Goal: Task Accomplishment & Management: Manage account settings

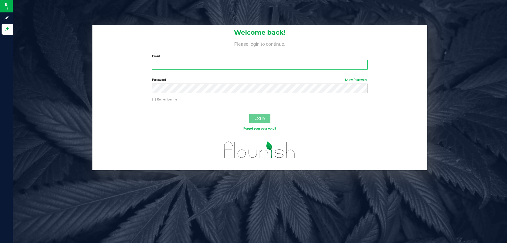
click at [250, 60] on input "Email" at bounding box center [259, 65] width 215 height 10
click at [252, 62] on input "Email" at bounding box center [259, 65] width 215 height 10
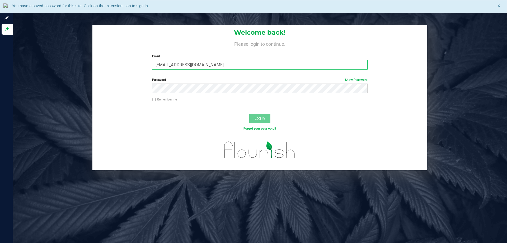
type input "[EMAIL_ADDRESS][DOMAIN_NAME]"
click at [249, 114] on button "Log In" at bounding box center [259, 119] width 21 height 10
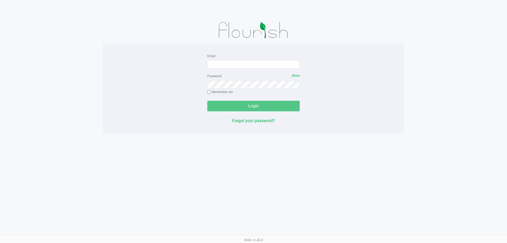
click at [222, 58] on div "Email" at bounding box center [253, 61] width 92 height 16
click at [224, 59] on div "Email" at bounding box center [253, 61] width 92 height 16
click at [225, 65] on input "Email" at bounding box center [253, 65] width 92 height 8
type input "[EMAIL_ADDRESS][DOMAIN_NAME]"
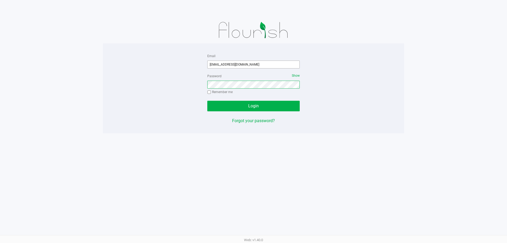
click at [207, 101] on button "Login" at bounding box center [253, 106] width 92 height 11
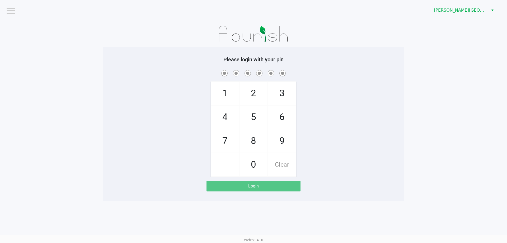
click at [458, 3] on div "Bonita Springs WC" at bounding box center [383, 10] width 250 height 21
click at [458, 7] on span "Bonita Springs WC" at bounding box center [460, 10] width 52 height 6
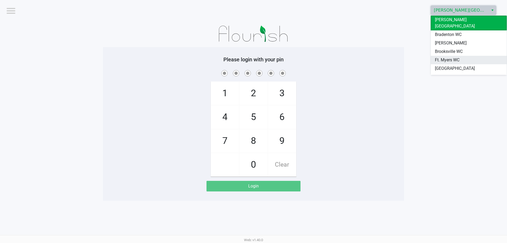
click at [446, 57] on span "Ft. Myers WC" at bounding box center [447, 60] width 25 height 6
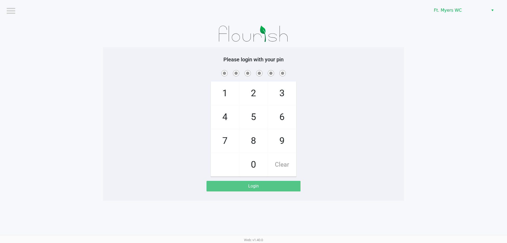
click at [417, 55] on app-pos-login-wrapper "Logout Ft. Myers WC Please login with your pin 1 4 7 2 5 8 0 3 6 9 Clear Login" at bounding box center [253, 100] width 507 height 201
checkbox input "true"
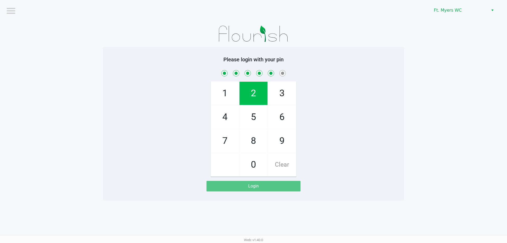
checkbox input "true"
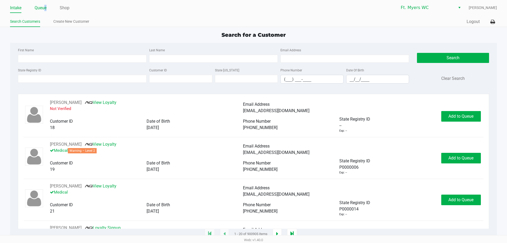
click at [45, 7] on link "Queue" at bounding box center [41, 7] width 12 height 7
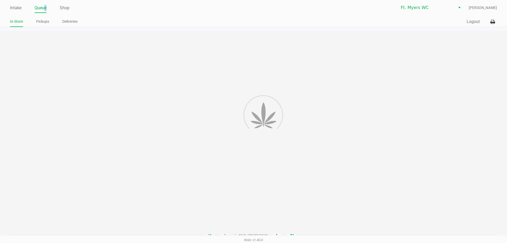
click at [45, 7] on link "Queue" at bounding box center [41, 7] width 12 height 7
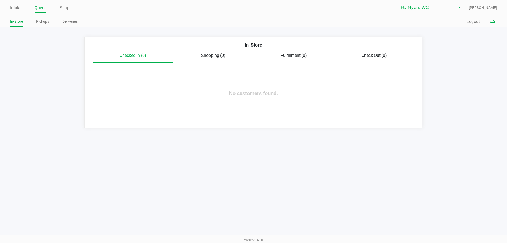
click at [495, 21] on button at bounding box center [493, 22] width 9 height 10
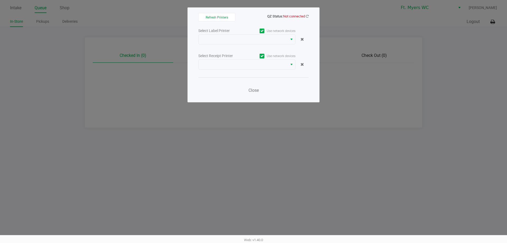
click at [303, 15] on span "Not connected" at bounding box center [294, 16] width 22 height 4
click at [307, 15] on icon at bounding box center [307, 16] width 3 height 3
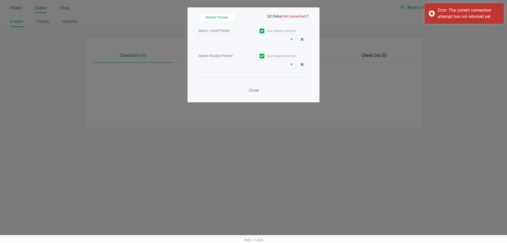
click at [310, 16] on div "Refresh Printers QZ Status: Not connected Select Label Printer Use network devi…" at bounding box center [254, 54] width 132 height 95
click at [307, 15] on icon at bounding box center [307, 16] width 3 height 3
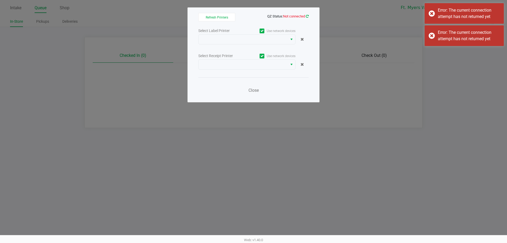
click at [307, 15] on icon at bounding box center [307, 16] width 4 height 4
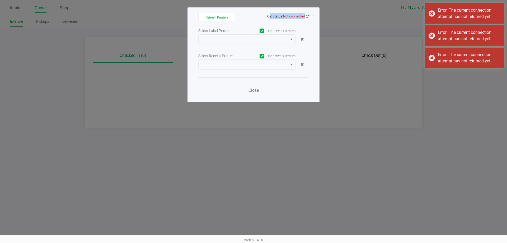
click at [307, 15] on icon at bounding box center [307, 16] width 4 height 4
click at [308, 15] on icon at bounding box center [307, 16] width 4 height 4
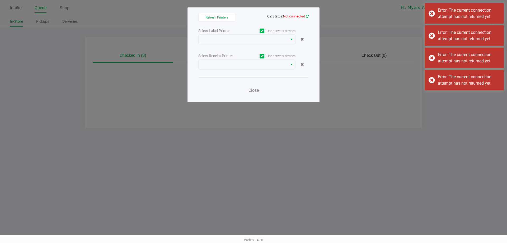
click at [308, 15] on icon at bounding box center [307, 16] width 4 height 4
click at [308, 15] on icon at bounding box center [307, 16] width 3 height 3
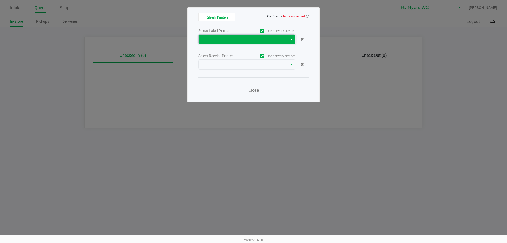
click at [275, 41] on span at bounding box center [243, 39] width 83 height 6
click at [307, 17] on icon at bounding box center [307, 16] width 3 height 4
click at [307, 17] on icon at bounding box center [307, 16] width 4 height 4
click at [259, 37] on span at bounding box center [243, 39] width 83 height 6
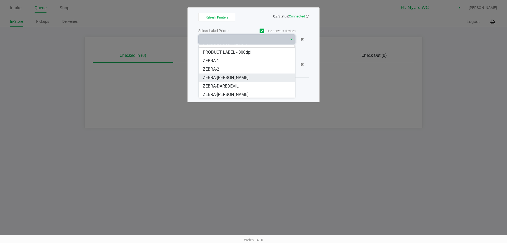
scroll to position [6, 0]
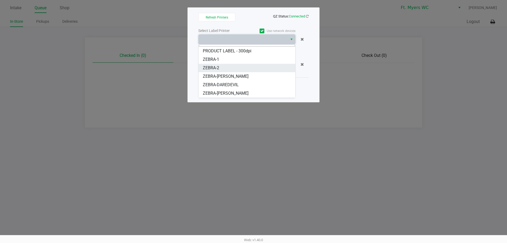
click at [226, 68] on li "ZEBRA-2" at bounding box center [247, 68] width 97 height 8
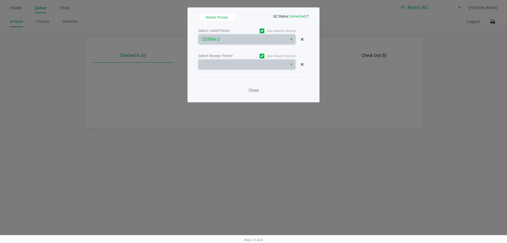
click at [226, 68] on span at bounding box center [243, 65] width 89 height 10
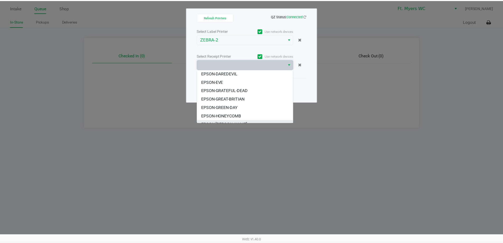
scroll to position [32, 0]
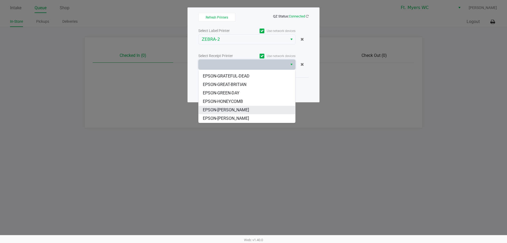
click at [226, 108] on span "EPSON-KATE-RYAN" at bounding box center [226, 110] width 46 height 6
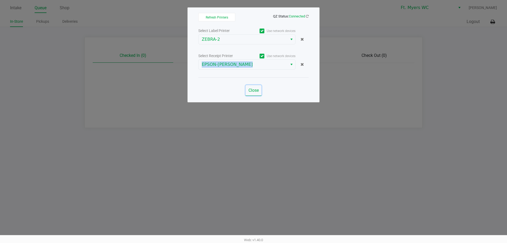
click at [254, 86] on button "Close" at bounding box center [254, 90] width 16 height 11
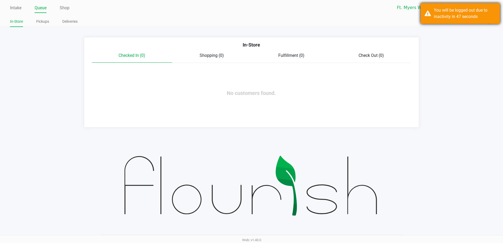
click at [426, 14] on div "You will be logged out due to inactivity in 47 seconds" at bounding box center [460, 13] width 79 height 21
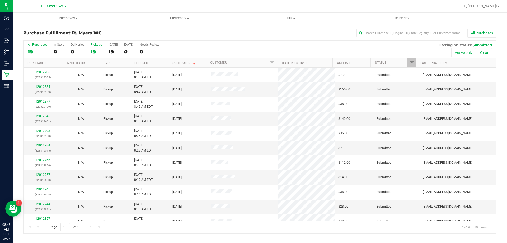
click at [95, 53] on div "19" at bounding box center [97, 52] width 12 height 6
click at [0, 0] on input "PickUps 19" at bounding box center [0, 0] width 0 height 0
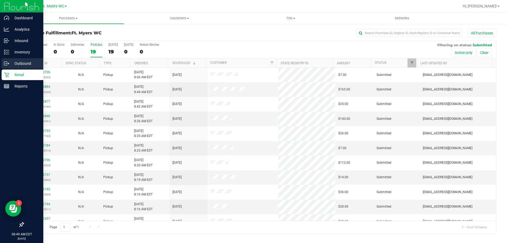
drag, startPoint x: 105, startPoint y: 188, endPoint x: 4, endPoint y: 66, distance: 158.5
click at [11, 77] on p "Retail" at bounding box center [25, 75] width 32 height 6
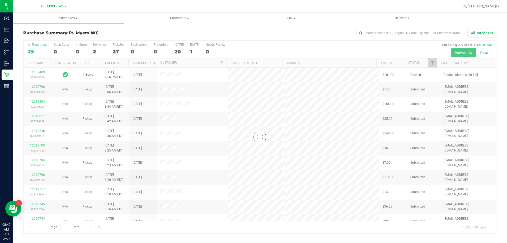
click at [120, 49] on div at bounding box center [260, 137] width 473 height 193
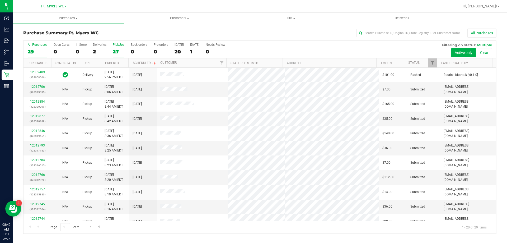
click at [118, 49] on div "27" at bounding box center [119, 52] width 12 height 6
click at [0, 0] on input "PickUps 27" at bounding box center [0, 0] width 0 height 0
click at [281, 19] on span "Tills" at bounding box center [290, 18] width 111 height 5
click at [264, 31] on span "Manage tills" at bounding box center [253, 32] width 36 height 4
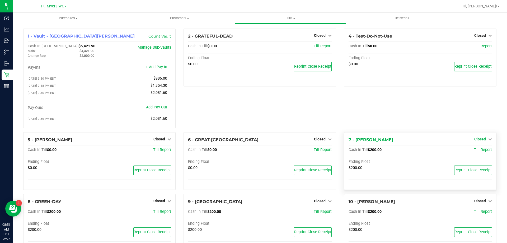
click at [481, 140] on span "Closed" at bounding box center [481, 139] width 12 height 4
click at [472, 155] on div at bounding box center [480, 153] width 39 height 1
click at [473, 152] on link "Open Till" at bounding box center [480, 150] width 14 height 4
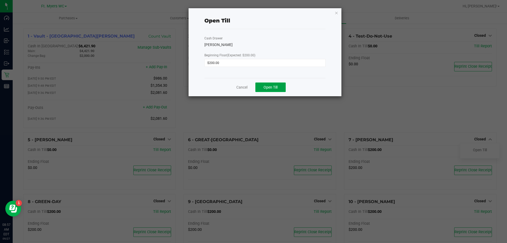
click at [279, 84] on button "Open Till" at bounding box center [270, 87] width 30 height 10
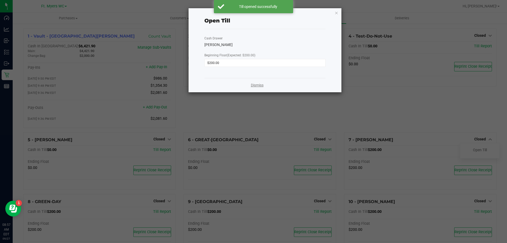
click at [258, 85] on link "Dismiss" at bounding box center [257, 85] width 13 height 6
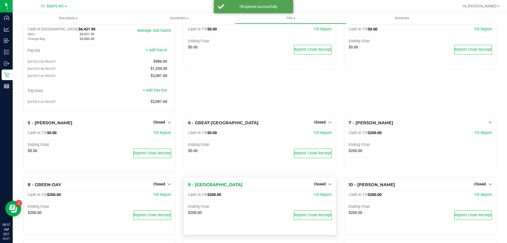
scroll to position [26, 0]
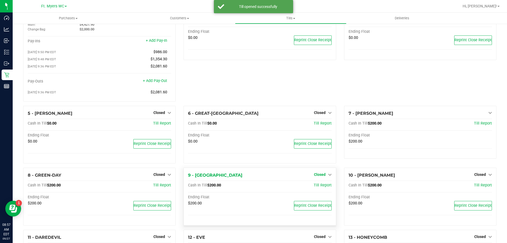
click at [315, 176] on span "Closed" at bounding box center [320, 174] width 12 height 4
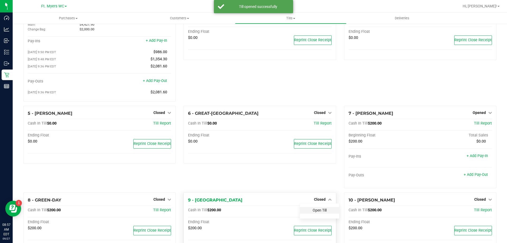
click at [314, 210] on link "Open Till" at bounding box center [320, 210] width 14 height 4
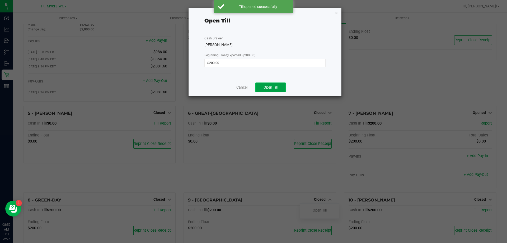
click at [277, 86] on span "Open Till" at bounding box center [271, 87] width 14 height 4
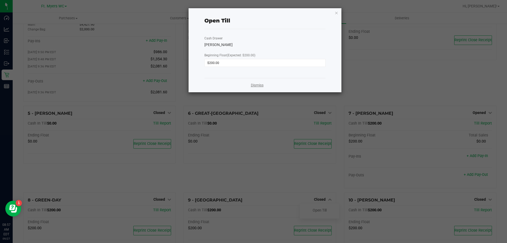
click at [254, 85] on link "Dismiss" at bounding box center [257, 85] width 13 height 6
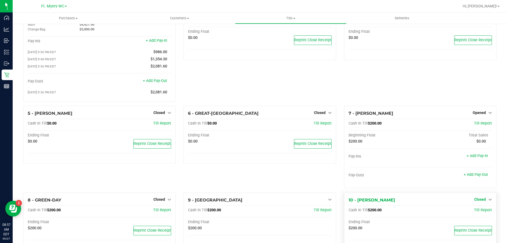
click at [478, 201] on span "Closed" at bounding box center [481, 199] width 12 height 4
click at [473, 212] on link "Open Till" at bounding box center [480, 210] width 14 height 4
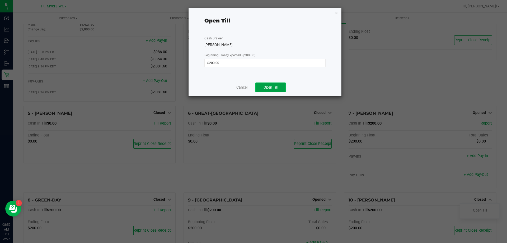
click at [273, 85] on span "Open Till" at bounding box center [271, 87] width 14 height 4
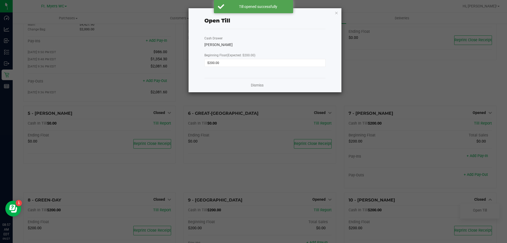
click at [265, 87] on div "Dismiss" at bounding box center [265, 85] width 121 height 14
click at [257, 83] on link "Dismiss" at bounding box center [257, 85] width 13 height 6
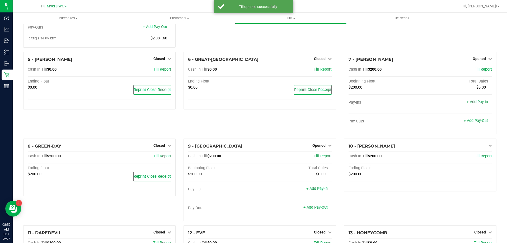
scroll to position [132, 0]
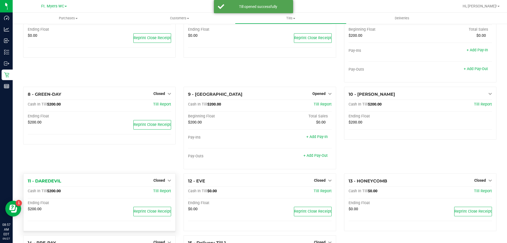
click at [162, 179] on div "Closed" at bounding box center [163, 180] width 18 height 6
click at [162, 180] on span "Closed" at bounding box center [160, 180] width 12 height 4
click at [160, 192] on link "Open Till" at bounding box center [159, 191] width 14 height 4
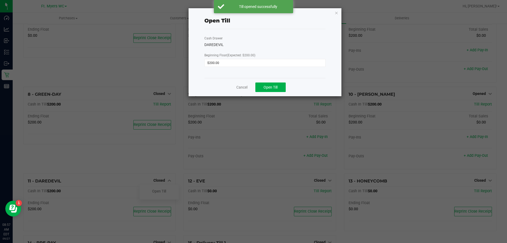
click at [279, 93] on div "Cancel Open Till" at bounding box center [265, 87] width 121 height 18
click at [278, 89] on button "Open Till" at bounding box center [270, 87] width 30 height 10
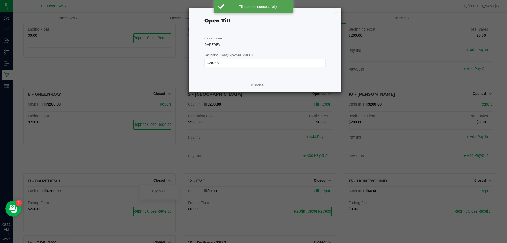
click at [257, 85] on link "Dismiss" at bounding box center [257, 85] width 13 height 6
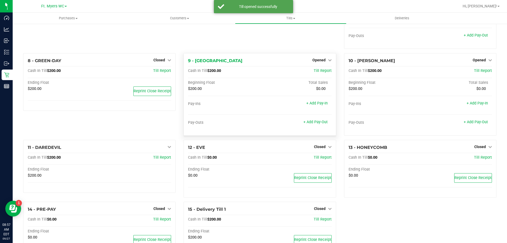
scroll to position [193, 0]
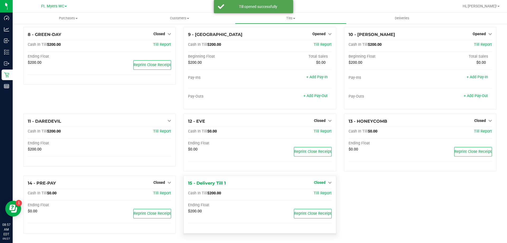
click at [317, 183] on span "Closed" at bounding box center [320, 182] width 12 height 4
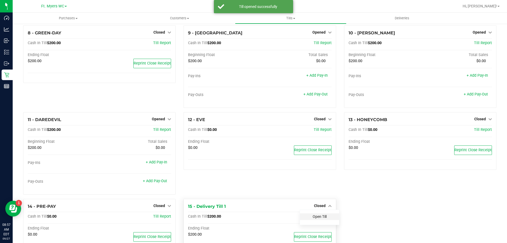
click at [320, 217] on link "Open Till" at bounding box center [320, 216] width 14 height 4
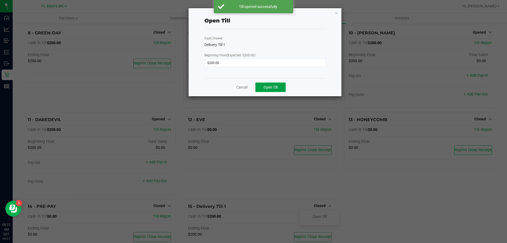
click at [285, 88] on button "Open Till" at bounding box center [270, 87] width 30 height 10
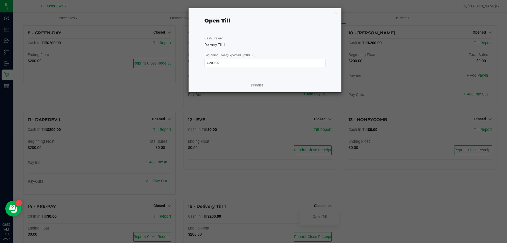
click at [252, 85] on link "Dismiss" at bounding box center [257, 85] width 13 height 6
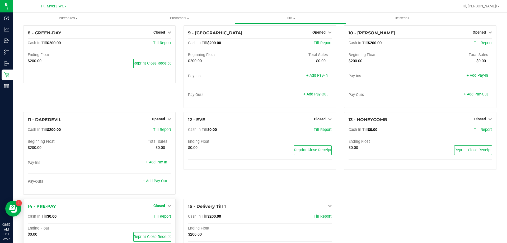
click at [162, 206] on span "Closed" at bounding box center [160, 205] width 12 height 4
click at [162, 219] on link "Open Till" at bounding box center [159, 216] width 14 height 4
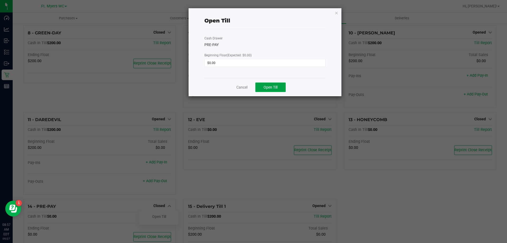
click at [281, 87] on button "Open Till" at bounding box center [270, 87] width 30 height 10
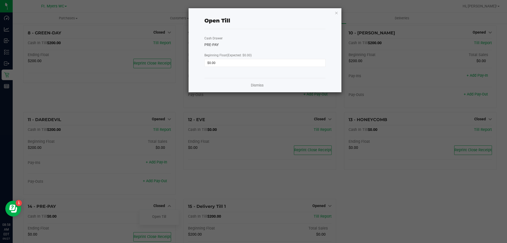
click at [256, 82] on div "Dismiss" at bounding box center [265, 85] width 121 height 14
click at [256, 83] on link "Dismiss" at bounding box center [257, 85] width 13 height 6
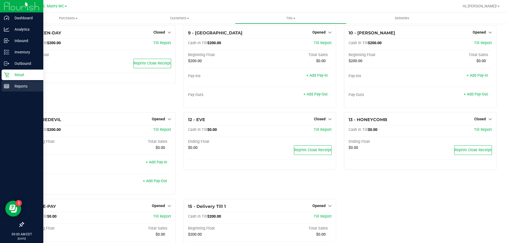
click at [8, 81] on div "Reports" at bounding box center [23, 86] width 42 height 11
click at [12, 72] on p "Retail" at bounding box center [25, 75] width 32 height 6
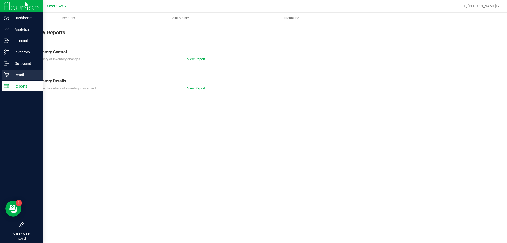
click at [9, 77] on icon at bounding box center [6, 74] width 5 height 5
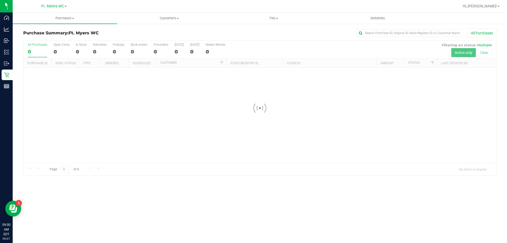
click at [84, 30] on span "Ft. Myers WC" at bounding box center [84, 32] width 30 height 5
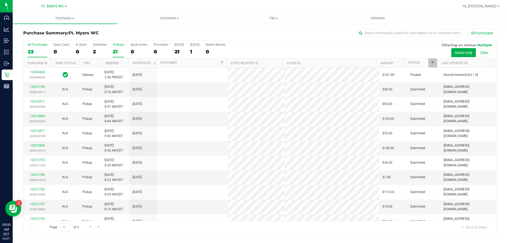
click at [117, 47] on label "PickUps 21" at bounding box center [119, 50] width 12 height 15
click at [0, 0] on input "PickUps 21" at bounding box center [0, 0] width 0 height 0
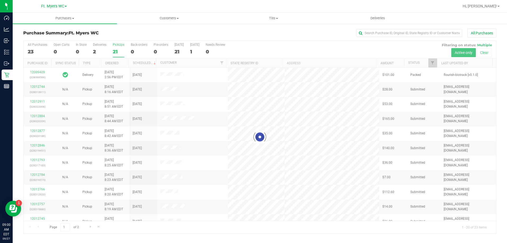
click at [117, 47] on div at bounding box center [260, 137] width 473 height 193
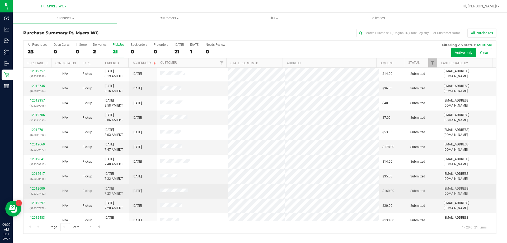
scroll to position [140, 0]
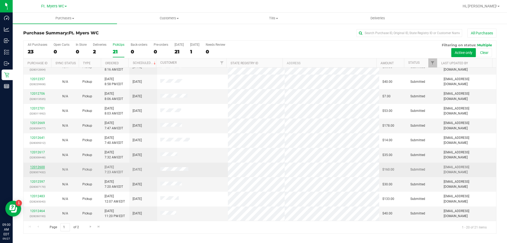
click at [40, 169] on link "12012600" at bounding box center [37, 167] width 15 height 4
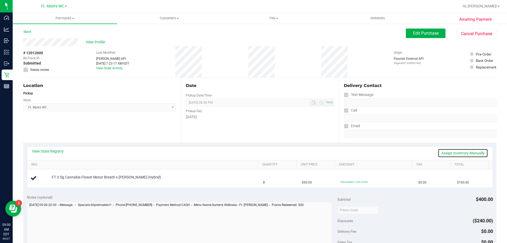
click at [471, 152] on link "Assign Inventory Manually" at bounding box center [463, 152] width 50 height 9
click at [70, 183] on div "Add Package" at bounding box center [154, 180] width 204 height 5
click at [69, 180] on link "Add Package" at bounding box center [61, 181] width 19 height 4
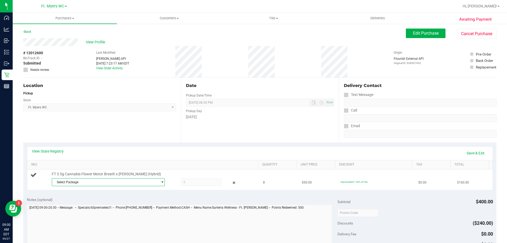
click at [84, 182] on span "Select Package" at bounding box center [105, 181] width 106 height 7
click at [86, 202] on span "( W-AUG25MBL01-0827 | orig: FLSRWGM-20250902-1982 )" at bounding box center [126, 204] width 83 height 4
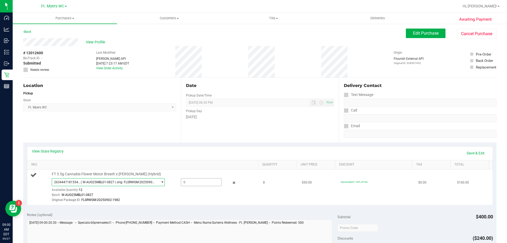
click at [196, 181] on span at bounding box center [201, 182] width 41 height 8
type input "8"
type input "8.0000"
click at [208, 155] on div "View State Registry Save & Exit" at bounding box center [260, 152] width 456 height 9
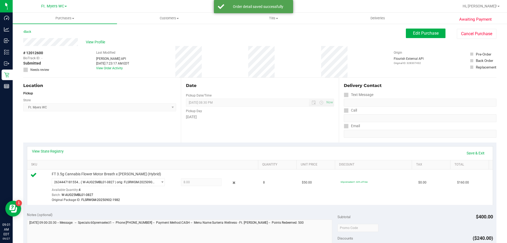
click at [464, 147] on div "View State Registry Save & Exit" at bounding box center [260, 152] width 466 height 13
click at [465, 147] on div "View State Registry Save & Exit" at bounding box center [260, 152] width 466 height 13
click at [466, 151] on link "Save & Exit" at bounding box center [475, 152] width 25 height 9
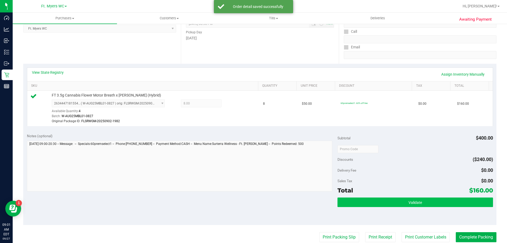
scroll to position [132, 0]
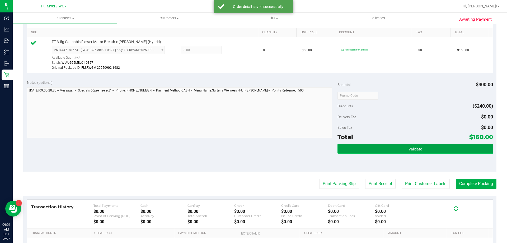
click at [429, 152] on button "Validate" at bounding box center [415, 149] width 155 height 10
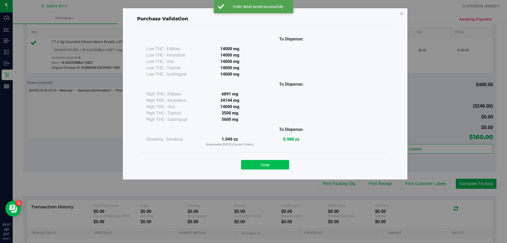
click at [282, 161] on button "Close" at bounding box center [265, 165] width 48 height 10
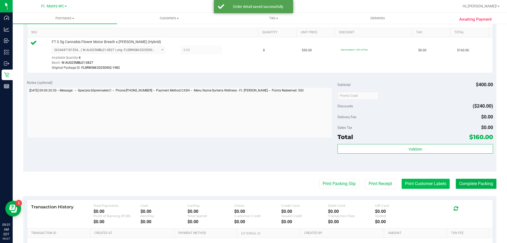
click at [409, 181] on button "Print Customer Labels" at bounding box center [426, 184] width 48 height 10
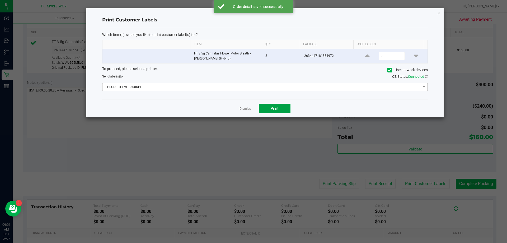
drag, startPoint x: 286, startPoint y: 109, endPoint x: 234, endPoint y: 89, distance: 56.2
click at [236, 90] on div "Print Customer Labels Which item(s) would you like to print customer label(s) f…" at bounding box center [264, 62] width 357 height 109
click at [234, 89] on span "PRODUCT EVE - 300DPI" at bounding box center [262, 86] width 319 height 7
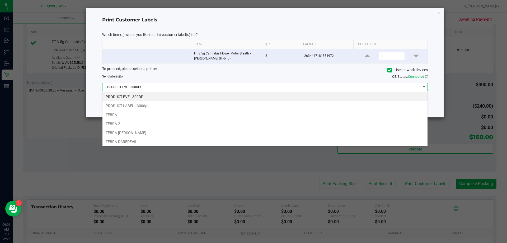
scroll to position [8, 326]
click at [165, 81] on div "To proceed, please select a printer. Use network devices Send label(s) to: QZ S…" at bounding box center [265, 78] width 326 height 25
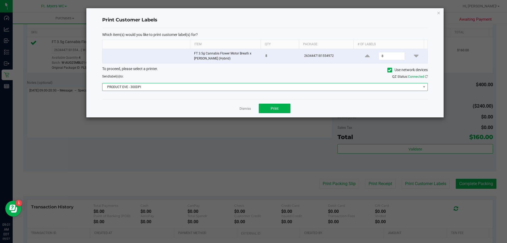
click at [167, 84] on span "PRODUCT EVE - 300DPI" at bounding box center [262, 86] width 319 height 7
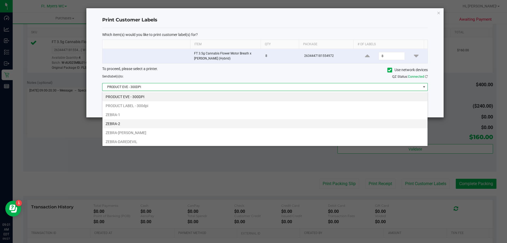
click at [133, 123] on li "ZEBRA-2" at bounding box center [265, 123] width 325 height 9
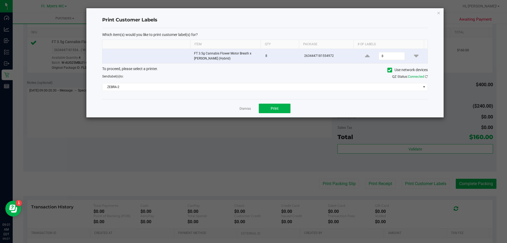
click at [188, 77] on div "Send label(s) to:" at bounding box center [181, 76] width 167 height 5
click at [193, 76] on div "Send label(s) to:" at bounding box center [181, 76] width 167 height 5
click at [271, 106] on button "Print" at bounding box center [275, 109] width 32 height 10
click at [244, 107] on link "Dismiss" at bounding box center [245, 108] width 11 height 4
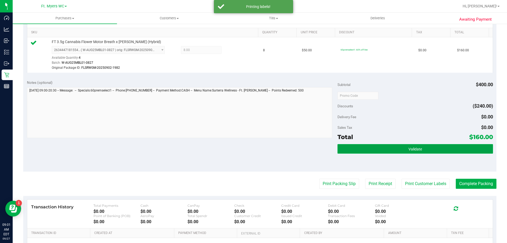
click at [392, 147] on button "Validate" at bounding box center [415, 149] width 155 height 10
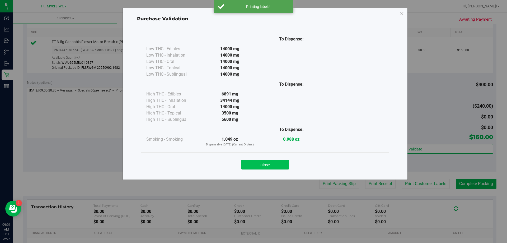
click at [284, 164] on button "Close" at bounding box center [265, 165] width 48 height 10
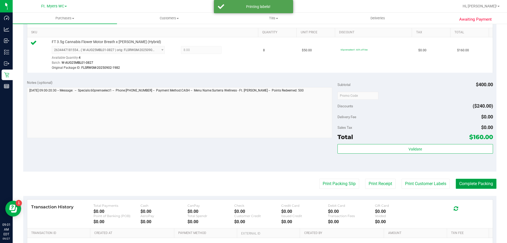
click at [462, 185] on button "Complete Packing" at bounding box center [476, 184] width 41 height 10
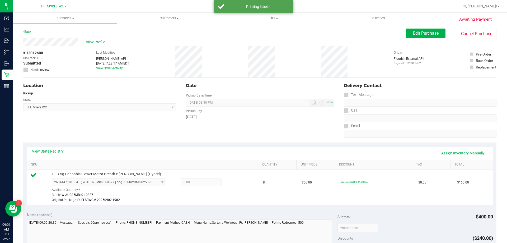
drag, startPoint x: 128, startPoint y: 71, endPoint x: 128, endPoint y: -18, distance: 89.3
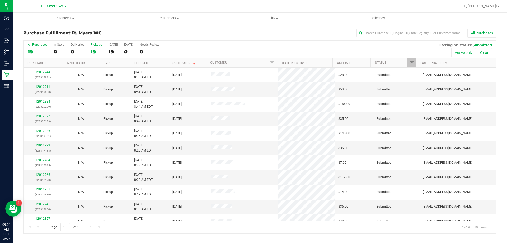
click at [92, 53] on div "19" at bounding box center [97, 52] width 12 height 6
click at [0, 0] on input "PickUps 19" at bounding box center [0, 0] width 0 height 0
drag, startPoint x: 127, startPoint y: 191, endPoint x: 137, endPoint y: 113, distance: 78.8
click at [399, 33] on input "text" at bounding box center [410, 33] width 106 height 8
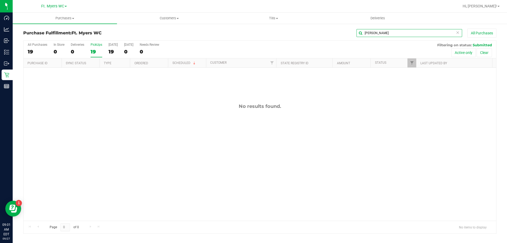
type input "willi"
click at [97, 47] on label "PickUps 19" at bounding box center [97, 50] width 12 height 15
click at [0, 0] on input "PickUps 19" at bounding box center [0, 0] width 0 height 0
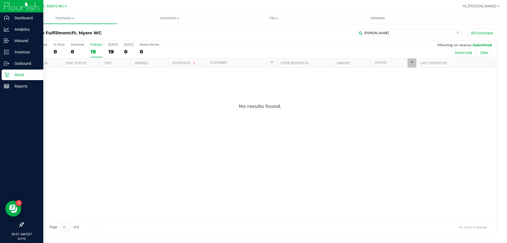
click at [8, 76] on icon at bounding box center [6, 74] width 5 height 5
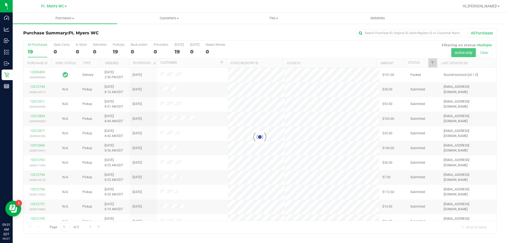
click at [120, 48] on div at bounding box center [260, 137] width 473 height 193
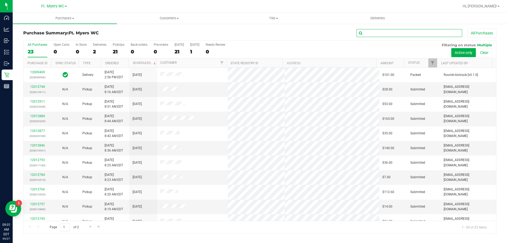
click at [379, 31] on input "text" at bounding box center [410, 33] width 106 height 8
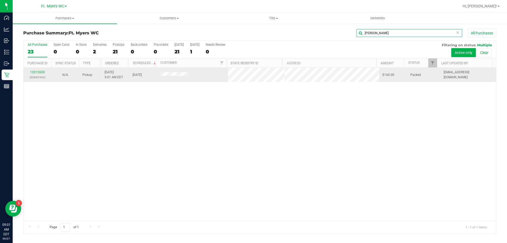
type input "william"
click at [43, 76] on p "(328307432)" at bounding box center [37, 77] width 21 height 5
click at [41, 73] on link "12012600" at bounding box center [37, 72] width 15 height 4
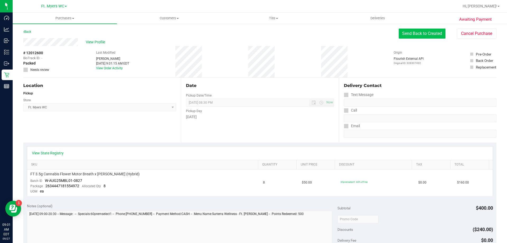
click at [426, 32] on button "Send Back to Created" at bounding box center [422, 34] width 47 height 10
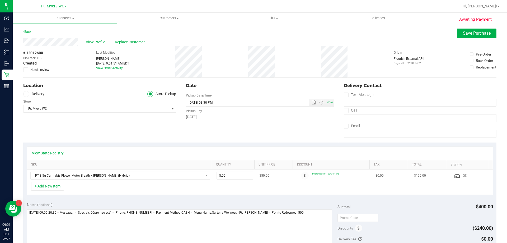
click at [298, 174] on div at bounding box center [305, 176] width 15 height 8
click at [355, 228] on span at bounding box center [358, 227] width 7 height 7
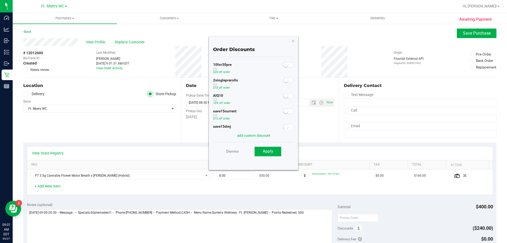
click at [286, 94] on span at bounding box center [288, 95] width 11 height 5
click at [267, 150] on span "Apply" at bounding box center [268, 151] width 10 height 5
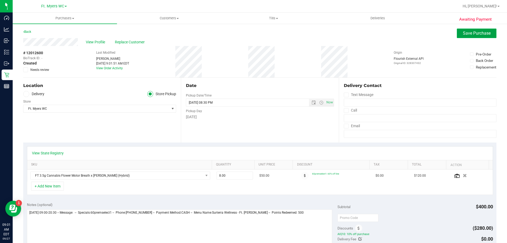
click at [463, 34] on span "Save Purchase" at bounding box center [477, 33] width 28 height 5
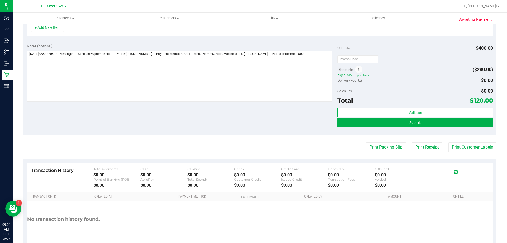
scroll to position [150, 0]
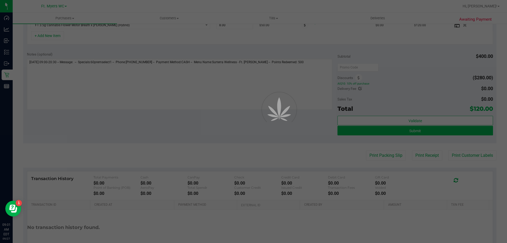
click at [421, 131] on div at bounding box center [253, 121] width 507 height 243
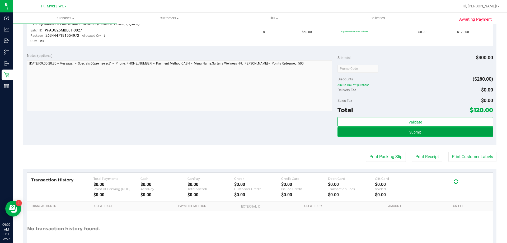
click at [390, 131] on button "Submit" at bounding box center [415, 132] width 155 height 10
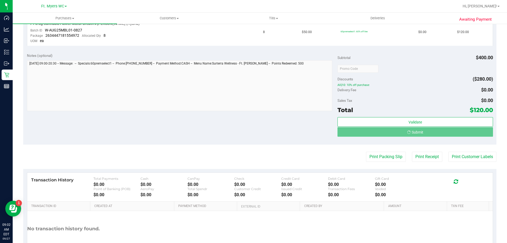
scroll to position [151, 0]
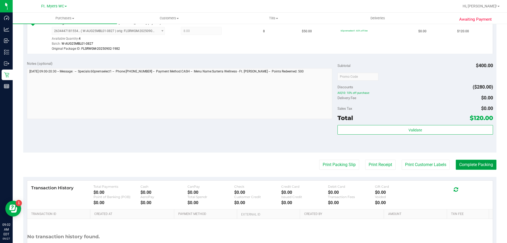
click at [468, 162] on button "Complete Packing" at bounding box center [476, 165] width 41 height 10
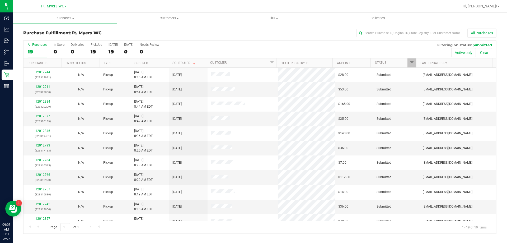
scroll to position [125, 0]
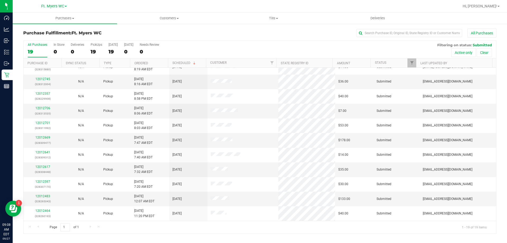
drag, startPoint x: 180, startPoint y: 131, endPoint x: 183, endPoint y: 229, distance: 97.8
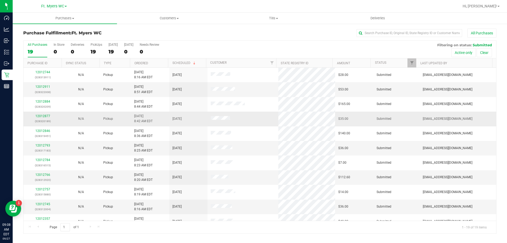
drag, startPoint x: 186, startPoint y: 202, endPoint x: 191, endPoint y: 80, distance: 121.4
click at [203, 35] on div "All Purchases" at bounding box center [339, 33] width 316 height 9
click at [99, 49] on div "19" at bounding box center [97, 52] width 12 height 6
click at [0, 0] on input "PickUps 19" at bounding box center [0, 0] width 0 height 0
click at [99, 49] on div "19" at bounding box center [97, 52] width 12 height 6
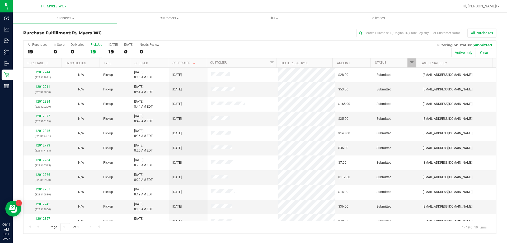
click at [0, 0] on input "PickUps 19" at bounding box center [0, 0] width 0 height 0
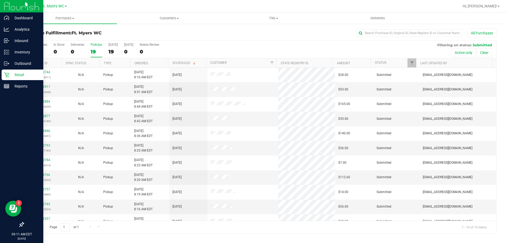
click at [10, 73] on p "Retail" at bounding box center [25, 75] width 32 height 6
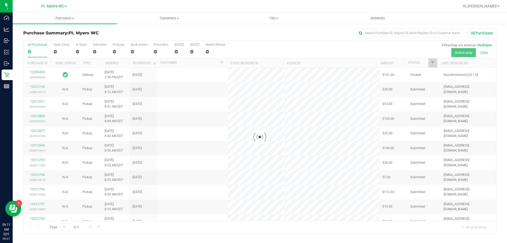
click at [100, 50] on div at bounding box center [260, 137] width 473 height 193
click at [100, 48] on label "Deliveries 2" at bounding box center [99, 50] width 13 height 15
click at [0, 0] on input "Deliveries 2" at bounding box center [0, 0] width 0 height 0
click at [100, 45] on div at bounding box center [260, 137] width 473 height 193
click at [103, 35] on div "Purchase Summary: Ft. Myers WC All Purchases" at bounding box center [259, 35] width 473 height 12
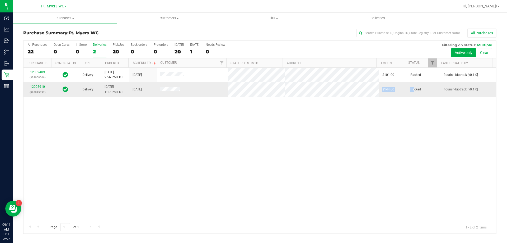
click at [343, 86] on tr "12008910 (328045097) Delivery 9/26/2025 1:17 PM EDT 9/27/2025 $144.00 Packed fl…" at bounding box center [260, 89] width 473 height 14
click at [335, 125] on div "12009409 (328068566) Delivery 9/26/2025 2:56 PM EDT 9/28/2025 $101.00 Packed fl…" at bounding box center [260, 144] width 473 height 153
click at [284, 19] on span "Tills" at bounding box center [274, 18] width 104 height 5
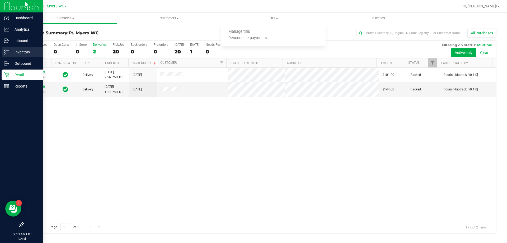
click at [7, 49] on div "Inventory" at bounding box center [23, 52] width 42 height 11
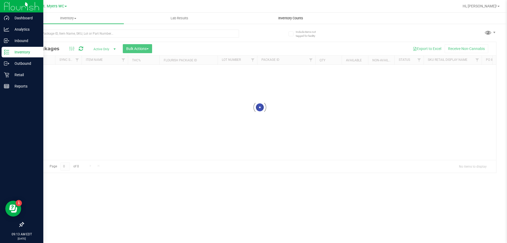
click at [299, 16] on div "Inventory All packages All inventory Waste log Create inventory Lab Results Inv…" at bounding box center [260, 128] width 495 height 230
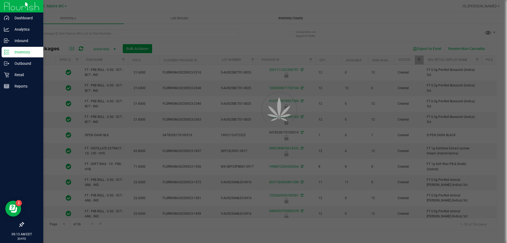
click at [299, 16] on div at bounding box center [253, 121] width 507 height 243
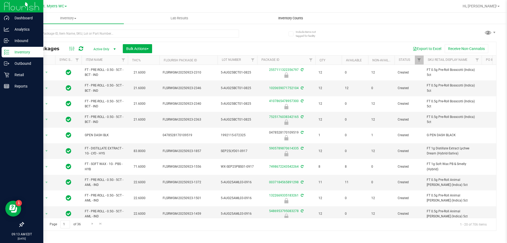
click at [299, 16] on span "Inventory Counts" at bounding box center [290, 18] width 39 height 5
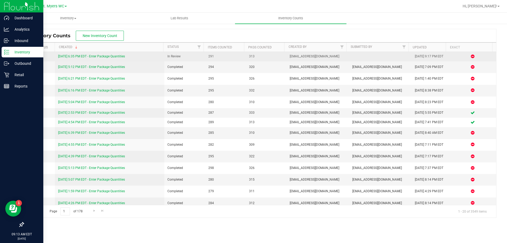
click at [82, 57] on link "9/26/25 6:35 PM EDT - Enter Package Quantities" at bounding box center [91, 56] width 67 height 4
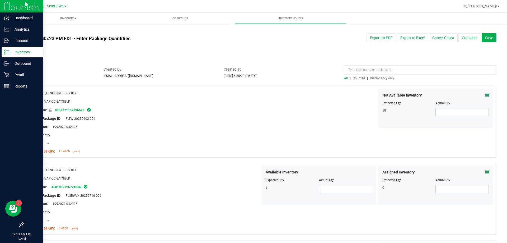
click at [383, 77] on span "Discrepancy only" at bounding box center [382, 78] width 24 height 4
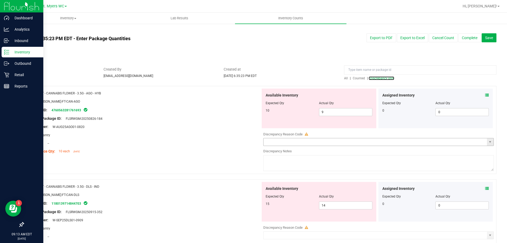
click at [489, 141] on span "select" at bounding box center [490, 141] width 7 height 7
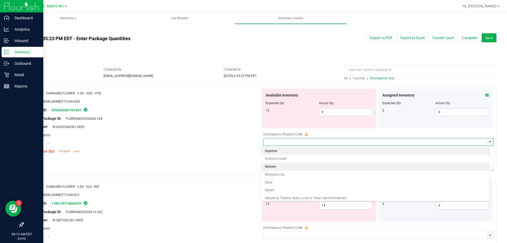
click at [296, 166] on li "Mistake" at bounding box center [376, 167] width 228 height 8
type input "Mistake"
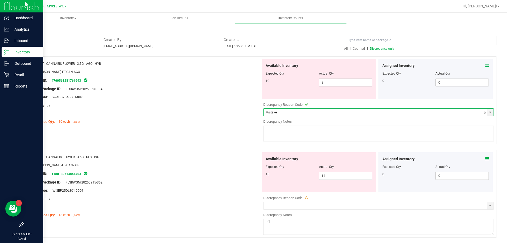
scroll to position [53, 0]
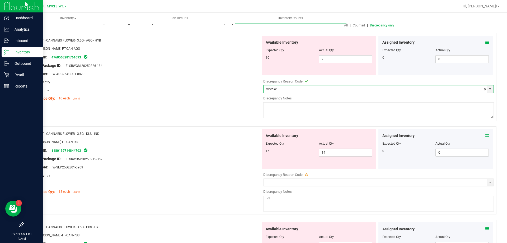
click at [302, 113] on textarea at bounding box center [378, 110] width 231 height 16
type textarea "-1"
click at [154, 75] on div "Lot Number: W-AUG25AGO01-0820" at bounding box center [143, 74] width 233 height 6
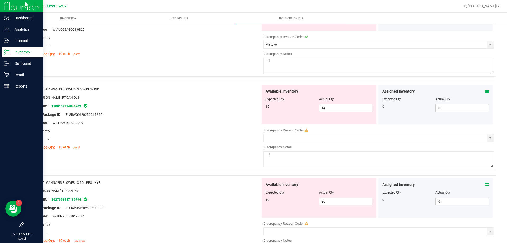
scroll to position [106, 0]
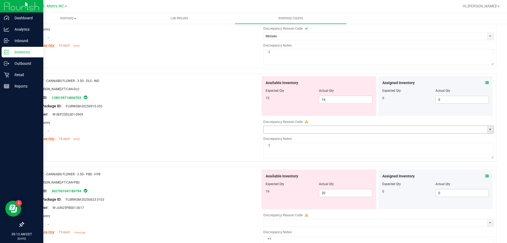
click at [488, 132] on span "select" at bounding box center [490, 129] width 4 height 4
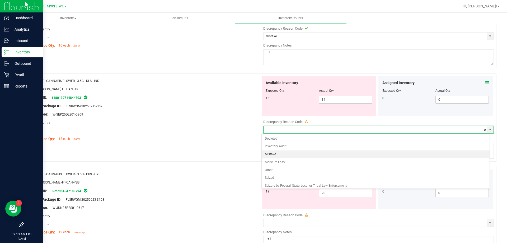
click at [266, 154] on li "Mistake" at bounding box center [376, 154] width 228 height 8
type input "Mistake"
click at [263, 155] on textarea "-1" at bounding box center [378, 151] width 231 height 16
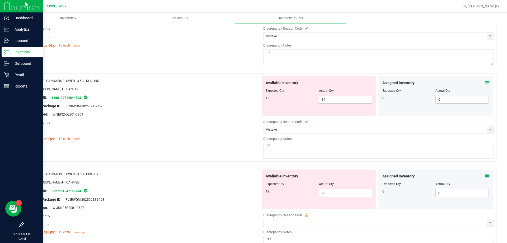
scroll to position [159, 0]
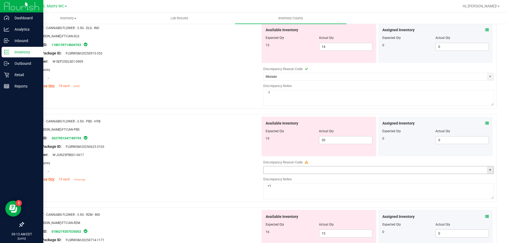
click at [487, 168] on span "select" at bounding box center [490, 169] width 7 height 7
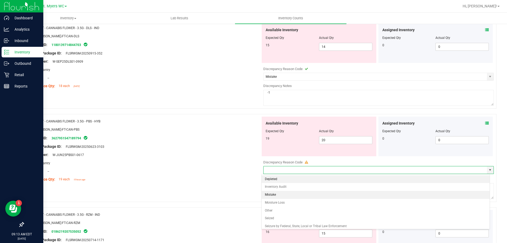
click at [274, 192] on li "Mistake" at bounding box center [376, 195] width 228 height 8
type input "Mistake"
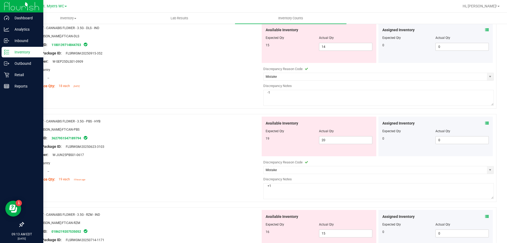
click at [239, 163] on div "Area: Pantry" at bounding box center [143, 163] width 233 height 6
click at [240, 146] on div "Original Package ID: FLSRWGM-20250623-3103" at bounding box center [143, 147] width 233 height 6
click at [238, 131] on div "SKU: FLO-BUD-FT-CAN-PBS" at bounding box center [143, 130] width 233 height 6
click at [235, 147] on div "Original Package ID: FLSRWGM-20250623-3103" at bounding box center [143, 147] width 233 height 6
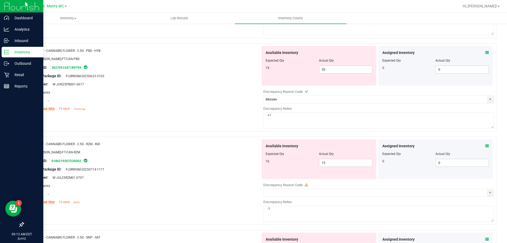
scroll to position [238, 0]
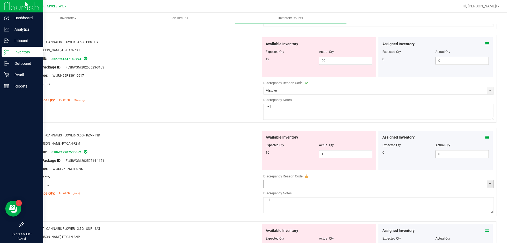
click at [488, 184] on span "select" at bounding box center [490, 184] width 4 height 4
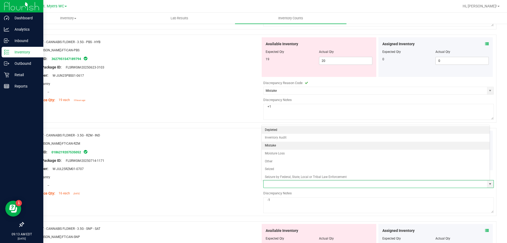
click at [273, 147] on li "Mistake" at bounding box center [376, 146] width 228 height 8
type input "Mistake"
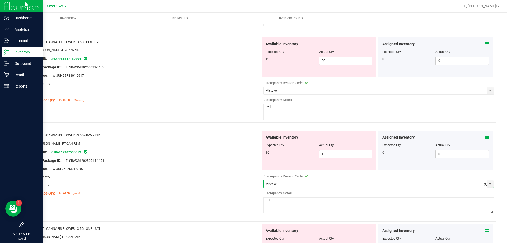
click at [219, 149] on div "Package ID: 0186219207535052" at bounding box center [143, 152] width 233 height 6
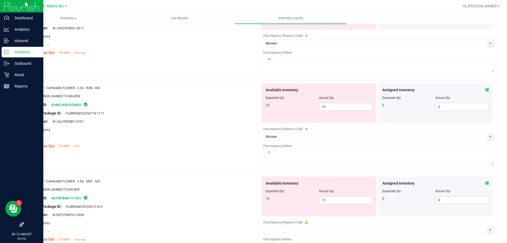
scroll to position [370, 0]
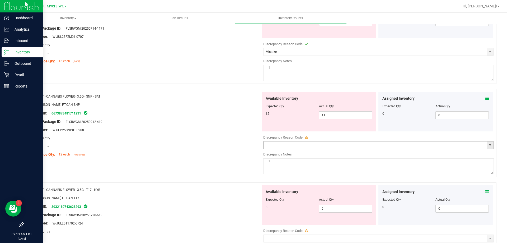
click at [487, 147] on span "select" at bounding box center [490, 144] width 7 height 7
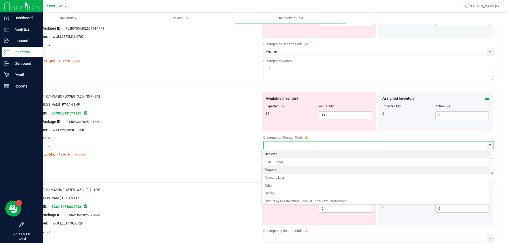
click at [270, 169] on li "Mistake" at bounding box center [376, 170] width 228 height 8
type input "Mistake"
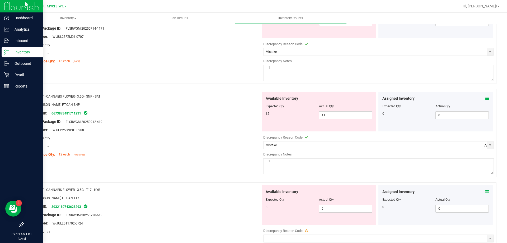
click at [249, 161] on div "Name: FT - CANNABIS FLOWER - 3.5G - SNP - SAT SKU: FLO-BUD-FT-CAN-SNP Package I…" at bounding box center [259, 133] width 473 height 88
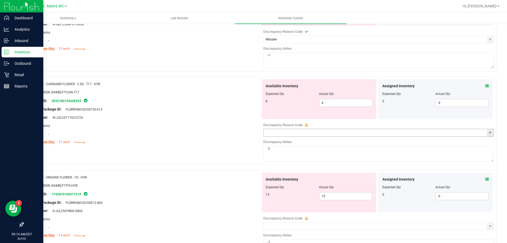
click at [487, 129] on span "select" at bounding box center [490, 132] width 7 height 7
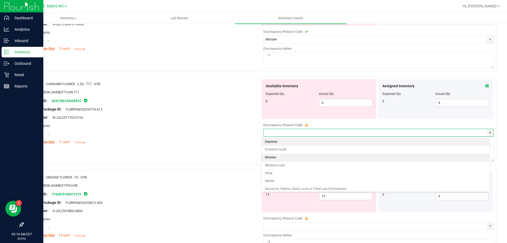
click at [279, 155] on li "Mistake" at bounding box center [376, 158] width 228 height 8
type input "Mistake"
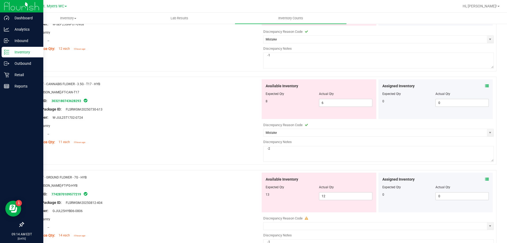
click at [209, 138] on div at bounding box center [143, 138] width 233 height 3
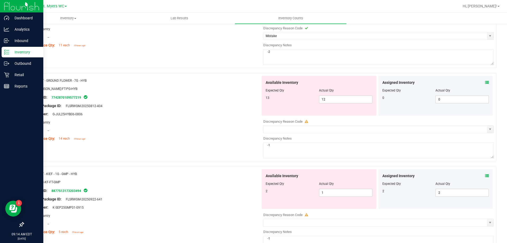
scroll to position [581, 0]
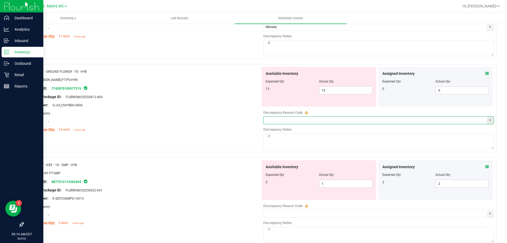
click at [486, 124] on span at bounding box center [378, 120] width 231 height 8
click at [489, 123] on span "select" at bounding box center [490, 120] width 7 height 7
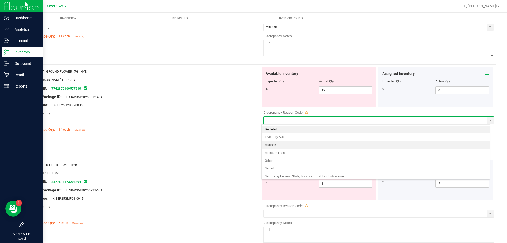
click at [269, 144] on li "Mistake" at bounding box center [376, 145] width 228 height 8
type input "Mistake"
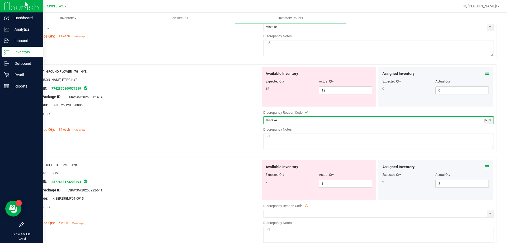
click at [236, 136] on div "Name: FT - GROUND FLOWER - 7G - HYB SKU: FLO-BUD-FT-PG-HYB Package ID: 77428701…" at bounding box center [259, 108] width 473 height 88
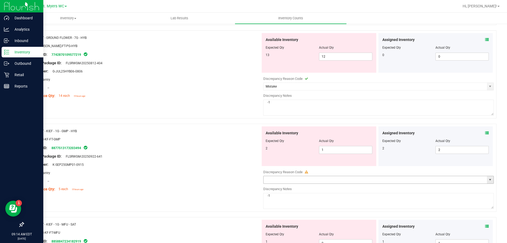
scroll to position [661, 0]
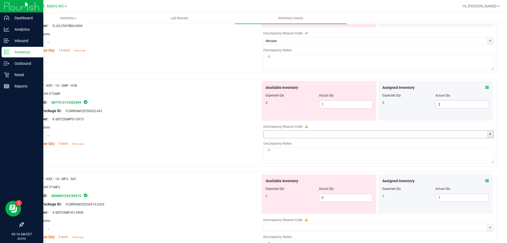
click at [488, 134] on span "select" at bounding box center [490, 134] width 4 height 4
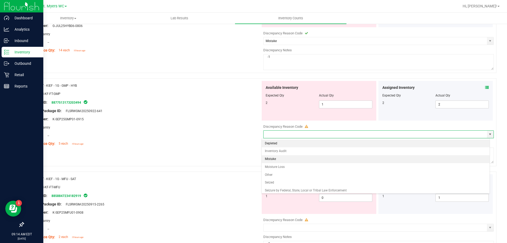
click at [276, 156] on li "Mistake" at bounding box center [376, 159] width 228 height 8
type input "Mistake"
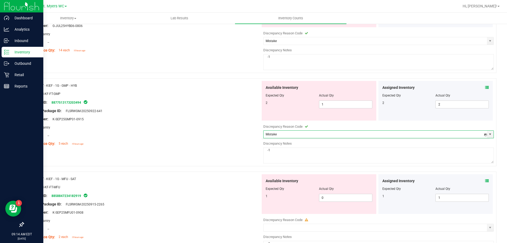
click at [230, 147] on div "Name: FT - KIEF - 1G - GMP - HYB SKU: CON-KF-FT-GMP Package ID: 887751317320349…" at bounding box center [143, 114] width 233 height 67
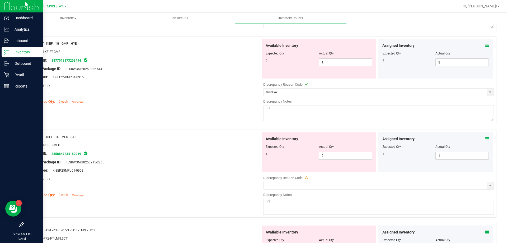
scroll to position [740, 0]
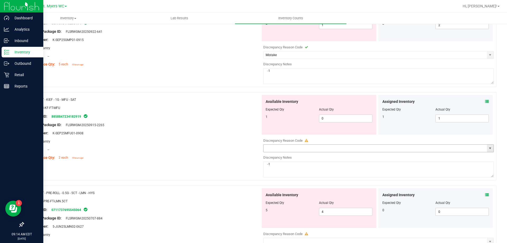
click at [488, 147] on span "select" at bounding box center [490, 148] width 4 height 4
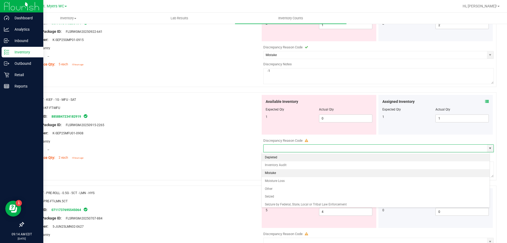
click at [272, 173] on li "Mistake" at bounding box center [376, 173] width 228 height 8
type input "Mistake"
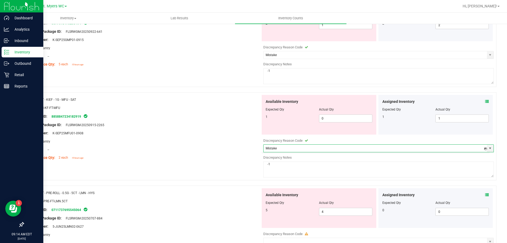
click at [223, 148] on div "Location: --" at bounding box center [143, 150] width 233 height 6
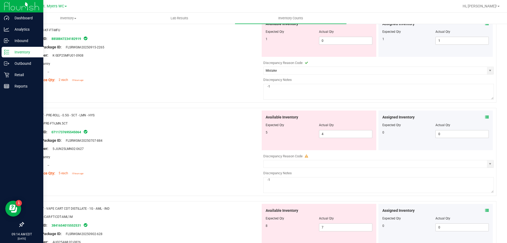
scroll to position [898, 0]
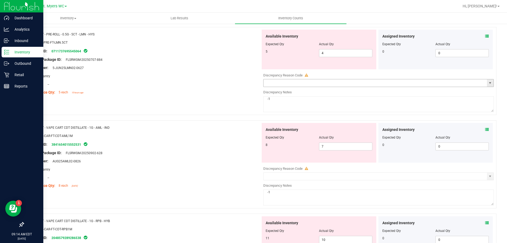
click at [487, 86] on span "select" at bounding box center [490, 82] width 7 height 7
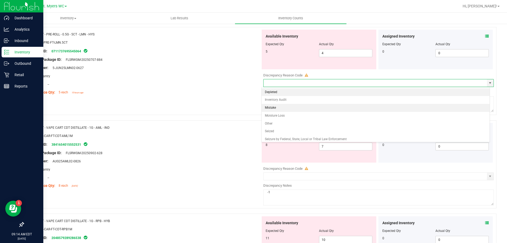
click at [272, 109] on li "Mistake" at bounding box center [376, 108] width 228 height 8
type input "Mistake"
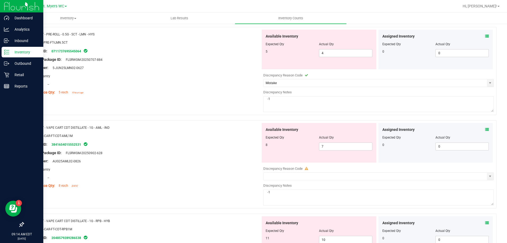
click at [484, 182] on div at bounding box center [378, 181] width 231 height 3
click at [488, 174] on span "select" at bounding box center [490, 176] width 4 height 4
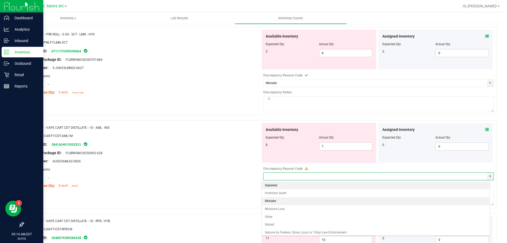
click at [275, 201] on li "Mistake" at bounding box center [376, 201] width 228 height 8
type input "Mistake"
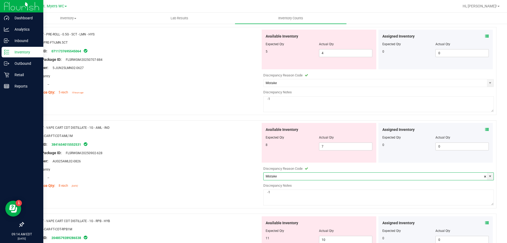
scroll to position [1004, 0]
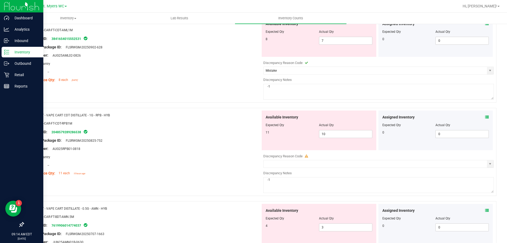
click at [484, 169] on div at bounding box center [378, 169] width 231 height 3
click at [487, 166] on span "select" at bounding box center [490, 163] width 7 height 7
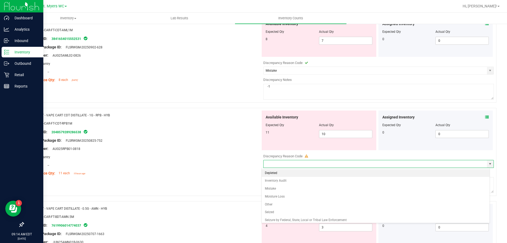
click at [261, 189] on div "Available Inventory Expected Qty Actual Qty 11 10 10" at bounding box center [377, 152] width 233 height 84
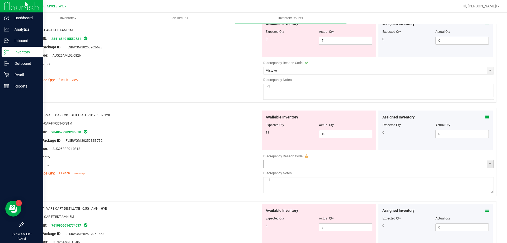
click at [489, 165] on span "select" at bounding box center [490, 163] width 7 height 7
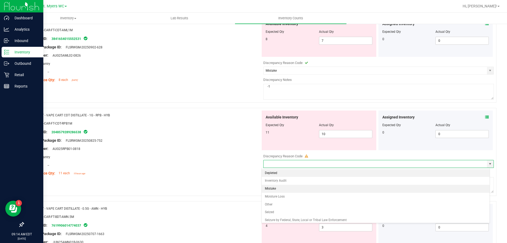
click at [296, 190] on li "Mistake" at bounding box center [376, 189] width 228 height 8
type input "Mistake"
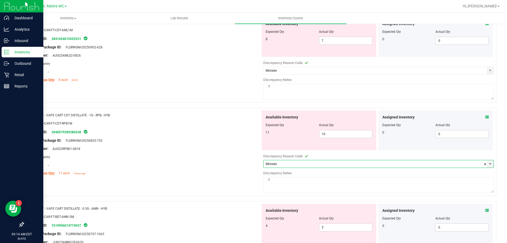
scroll to position [1110, 0]
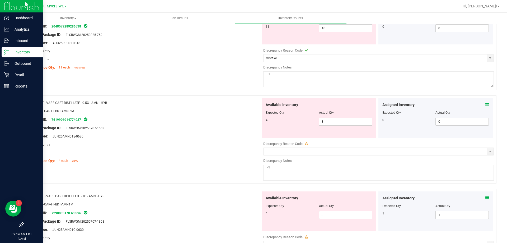
click at [487, 157] on div at bounding box center [378, 156] width 231 height 3
click at [487, 155] on span "select" at bounding box center [490, 151] width 7 height 7
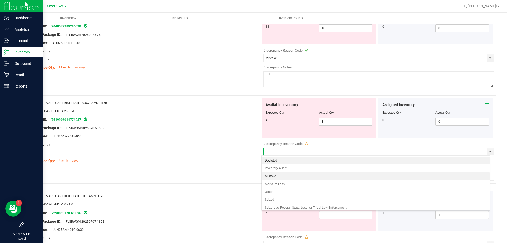
click at [285, 174] on li "Mistake" at bounding box center [376, 176] width 228 height 8
type input "Mistake"
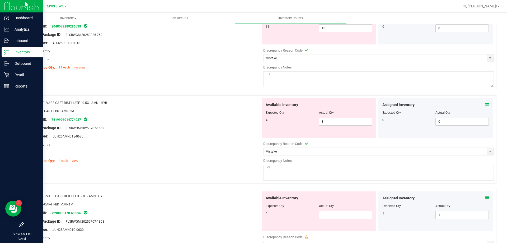
click at [233, 147] on div at bounding box center [143, 148] width 233 height 3
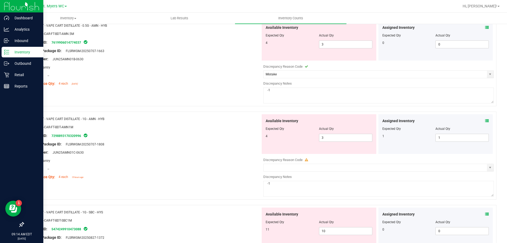
scroll to position [1189, 0]
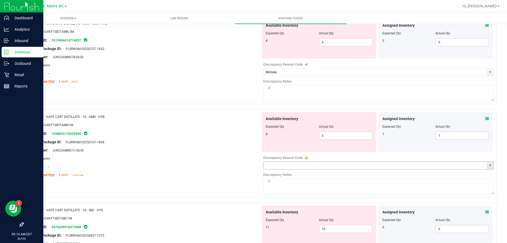
click at [490, 162] on span "select" at bounding box center [490, 165] width 7 height 7
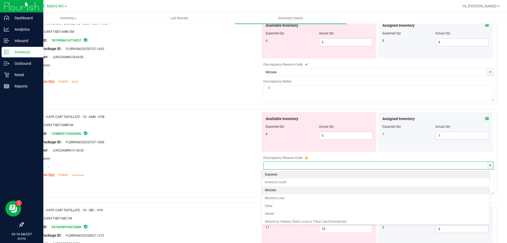
click at [298, 190] on li "Mistake" at bounding box center [376, 190] width 228 height 8
type input "Mistake"
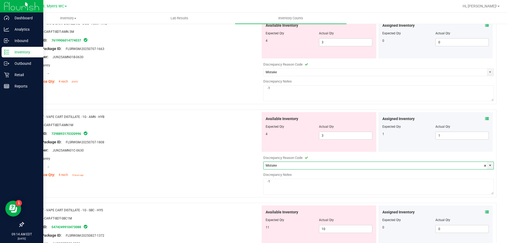
scroll to position [1295, 0]
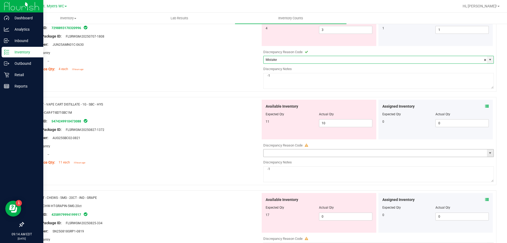
click at [489, 150] on span "select" at bounding box center [490, 152] width 7 height 7
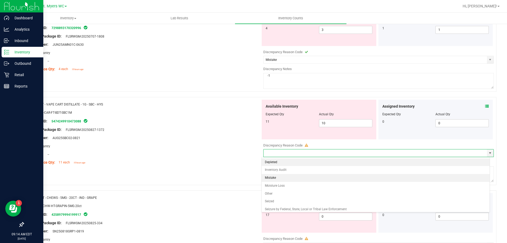
click at [263, 177] on li "Mistake" at bounding box center [376, 178] width 228 height 8
type input "Mistake"
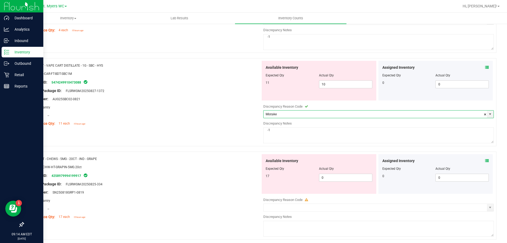
scroll to position [1374, 0]
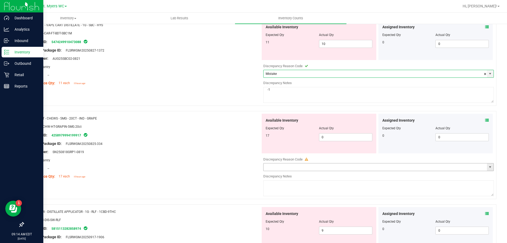
click at [488, 166] on span "select" at bounding box center [490, 167] width 4 height 4
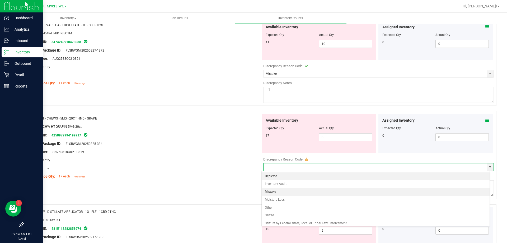
click at [279, 194] on li "Mistake" at bounding box center [376, 192] width 228 height 8
type input "Mistake"
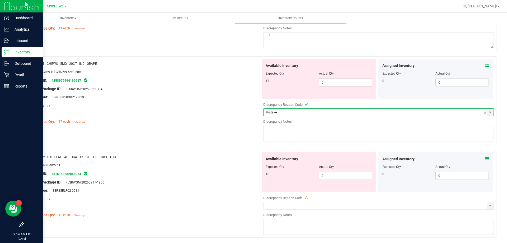
scroll to position [1480, 0]
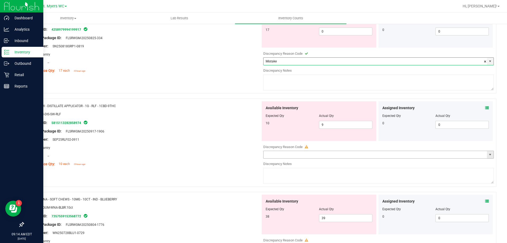
click at [489, 156] on span "select" at bounding box center [490, 154] width 4 height 4
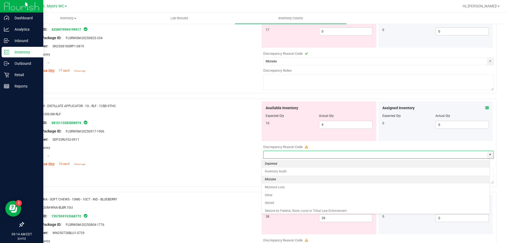
click at [275, 177] on li "Mistake" at bounding box center [376, 179] width 228 height 8
type input "Mistake"
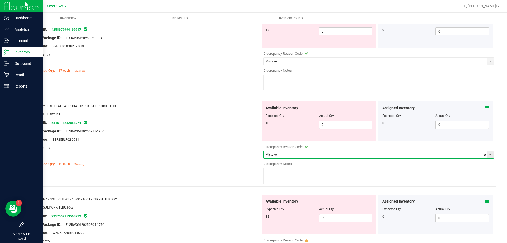
scroll to position [1540, 0]
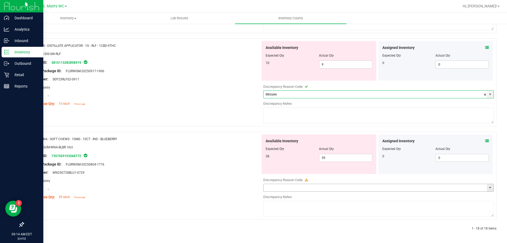
click at [488, 187] on span "select" at bounding box center [490, 187] width 4 height 4
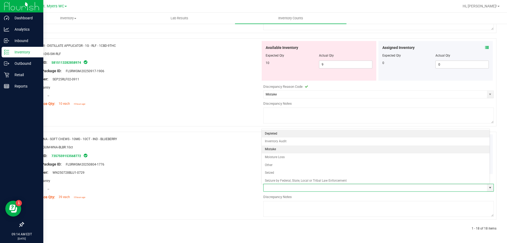
click at [279, 150] on li "Mistake" at bounding box center [376, 149] width 228 height 8
type input "Mistake"
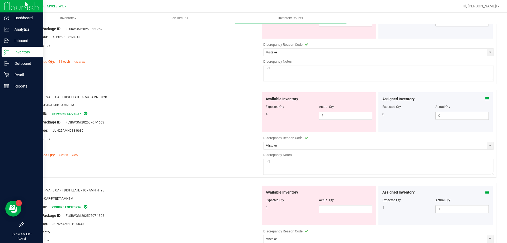
scroll to position [0, 0]
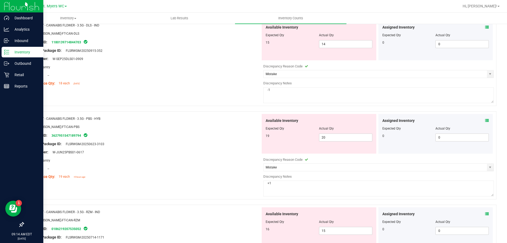
drag, startPoint x: 231, startPoint y: 190, endPoint x: 261, endPoint y: 65, distance: 128.4
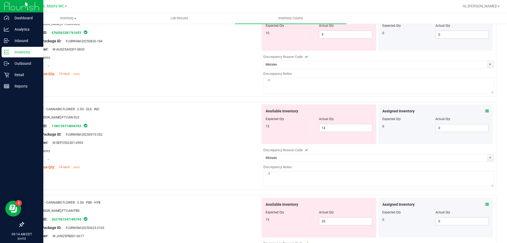
scroll to position [1540, 0]
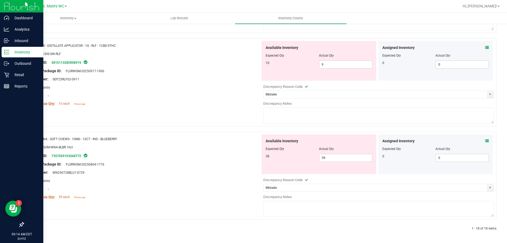
drag, startPoint x: 230, startPoint y: 113, endPoint x: 231, endPoint y: 206, distance: 92.5
click at [289, 209] on textarea at bounding box center [378, 209] width 231 height 16
type textarea "+1"
click at [211, 180] on div "Area: Pantry" at bounding box center [143, 181] width 233 height 6
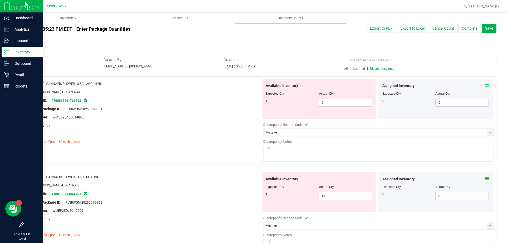
scroll to position [0, 0]
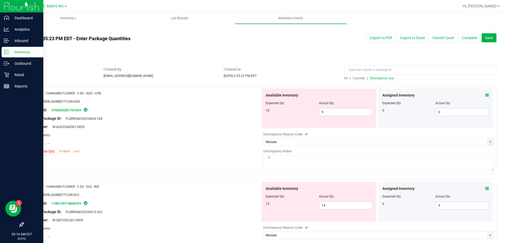
drag, startPoint x: 222, startPoint y: 204, endPoint x: 287, endPoint y: 73, distance: 145.9
click at [466, 41] on button "Complete" at bounding box center [470, 37] width 22 height 9
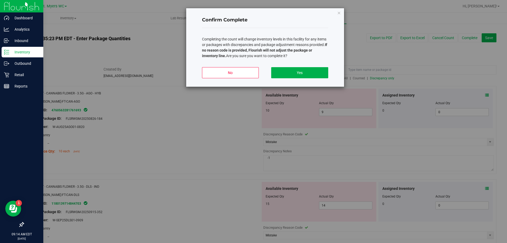
click at [314, 66] on div "No Yes" at bounding box center [265, 75] width 126 height 24
click at [312, 80] on div "No Yes" at bounding box center [265, 75] width 126 height 24
click at [309, 74] on button "Yes" at bounding box center [299, 72] width 57 height 11
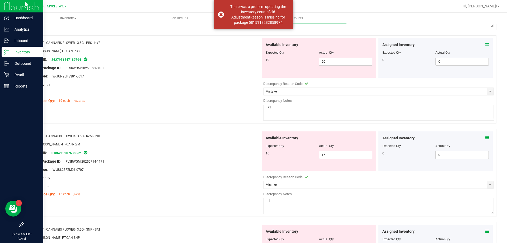
drag, startPoint x: 239, startPoint y: 139, endPoint x: 236, endPoint y: 167, distance: 28.1
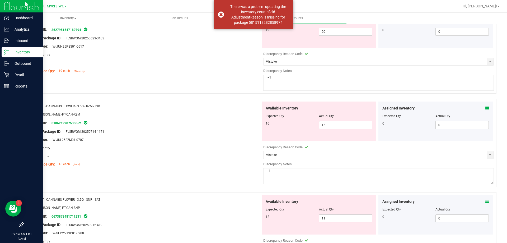
click at [228, 133] on div "Original Package ID: FLSRWGM-20250714-1171" at bounding box center [143, 132] width 233 height 6
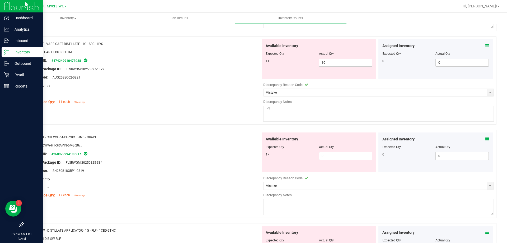
scroll to position [1429, 0]
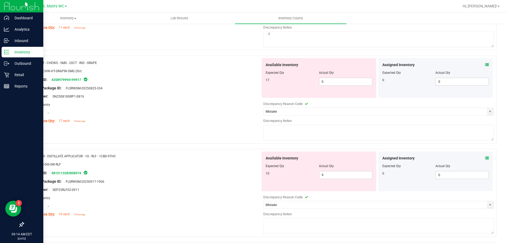
click at [271, 129] on textarea at bounding box center [378, 133] width 231 height 16
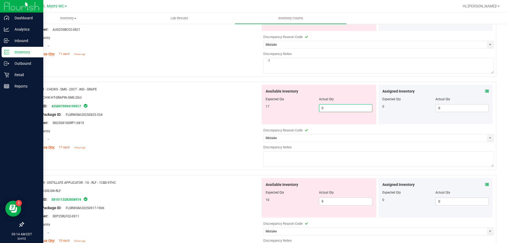
drag, startPoint x: 333, startPoint y: 108, endPoint x: 238, endPoint y: 101, distance: 95.9
click at [238, 101] on div "Name: HT - CHEWS - 5MG - 20CT - IND - GRAPE SKU: EDI-CHW-HT-GRAPIN-5MG.20ct Pac…" at bounding box center [259, 126] width 473 height 88
type input "17"
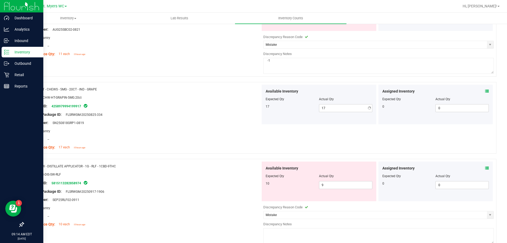
click at [195, 118] on div at bounding box center [143, 118] width 233 height 3
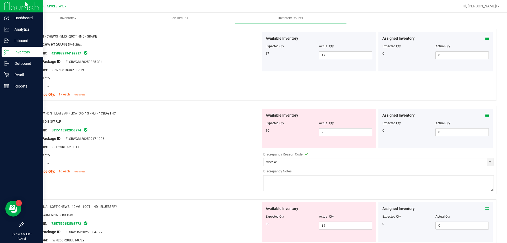
click at [337, 199] on div "Name: WNA - SOFT CHEWS - 10MG - 10CT - IND - BLUEBERRY SKU: EDI-GUM-WNA-BLBR.10…" at bounding box center [259, 243] width 473 height 88
click at [334, 190] on textarea at bounding box center [378, 183] width 231 height 16
click at [485, 116] on div "Assigned Inventory Expected Qty Actual Qty 0 0 0" at bounding box center [436, 129] width 115 height 40
click at [485, 115] on icon at bounding box center [487, 115] width 4 height 4
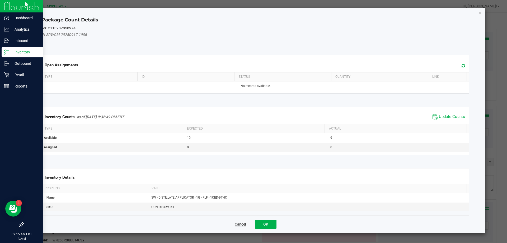
click at [240, 221] on button "Cancel" at bounding box center [240, 223] width 11 height 5
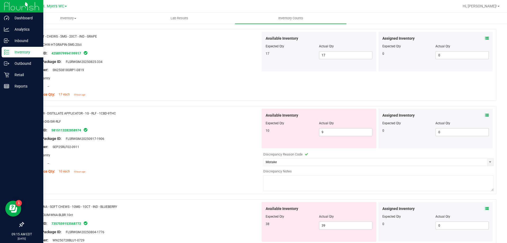
click at [290, 188] on textarea at bounding box center [378, 183] width 231 height 16
click at [349, 133] on input "9" at bounding box center [345, 131] width 53 height 7
type input "10"
click at [201, 159] on div at bounding box center [143, 159] width 233 height 3
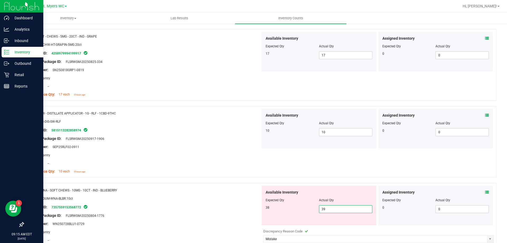
click at [332, 209] on span "39 39" at bounding box center [345, 209] width 53 height 8
type input "38"
click at [170, 145] on div "Lot Number: SEP25RLF02-0911" at bounding box center [143, 147] width 233 height 6
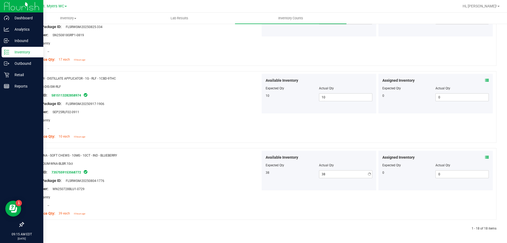
drag, startPoint x: 193, startPoint y: 122, endPoint x: 196, endPoint y: 213, distance: 90.9
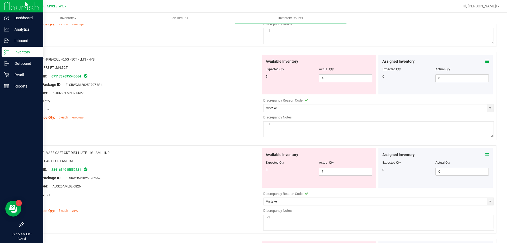
scroll to position [0, 0]
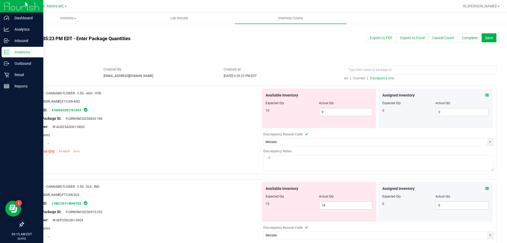
drag, startPoint x: 217, startPoint y: 213, endPoint x: 261, endPoint y: 61, distance: 158.2
click at [378, 80] on span "Discrepancy only" at bounding box center [382, 78] width 24 height 4
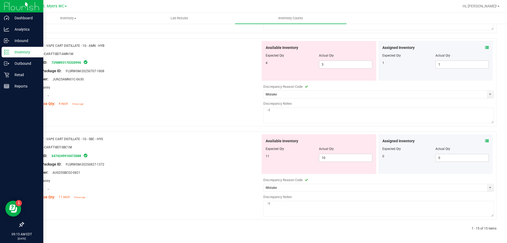
drag, startPoint x: 205, startPoint y: 171, endPoint x: 208, endPoint y: 194, distance: 24.0
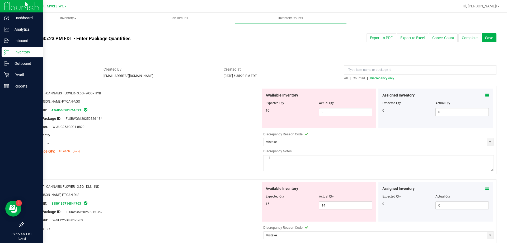
drag, startPoint x: 208, startPoint y: 194, endPoint x: 238, endPoint y: 49, distance: 148.0
click at [466, 36] on button "Complete" at bounding box center [470, 37] width 22 height 9
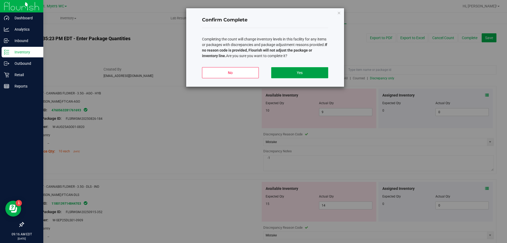
click at [303, 73] on button "Yes" at bounding box center [299, 72] width 57 height 11
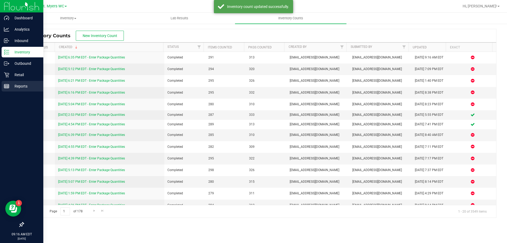
click at [26, 88] on p "Reports" at bounding box center [25, 86] width 32 height 6
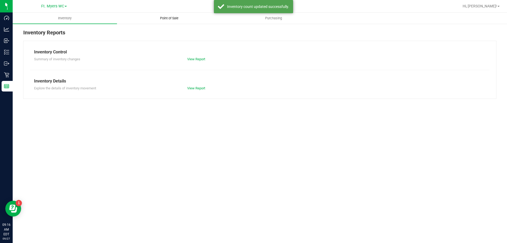
click at [180, 18] on span "Point of Sale" at bounding box center [169, 18] width 33 height 5
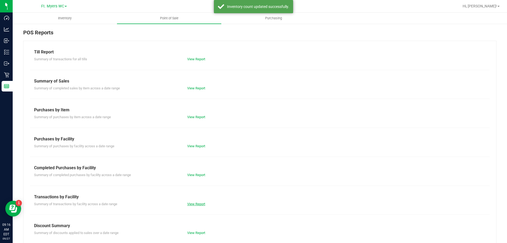
click at [191, 205] on link "View Report" at bounding box center [196, 204] width 18 height 4
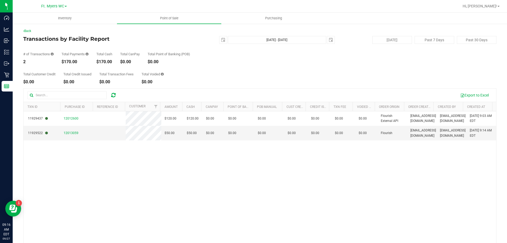
drag, startPoint x: 73, startPoint y: 118, endPoint x: 129, endPoint y: 169, distance: 75.8
click at [129, 169] on div "11929437 12012600 $120.00 $120.00 $0.00 $0.00 $0.00 $0.00 $0.00 $0.00 $0.00 $0.…" at bounding box center [260, 187] width 473 height 153
click at [68, 133] on span "12013059" at bounding box center [71, 133] width 15 height 4
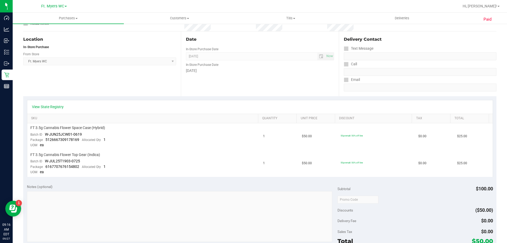
scroll to position [219, 0]
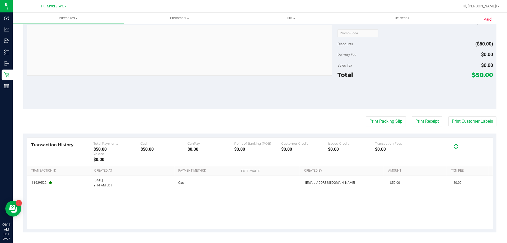
drag, startPoint x: 264, startPoint y: 90, endPoint x: 269, endPoint y: 161, distance: 70.4
click at [421, 124] on button "Print Receipt" at bounding box center [427, 121] width 30 height 10
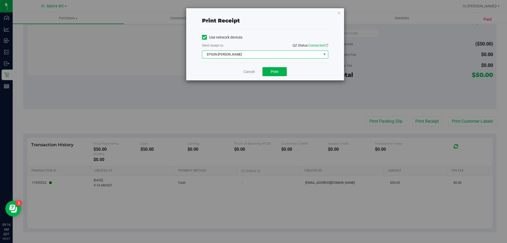
click at [250, 53] on span "EPSON-BEN-KING" at bounding box center [261, 54] width 119 height 7
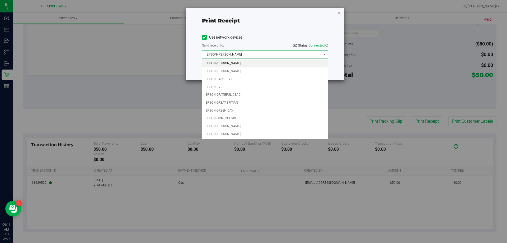
click at [252, 42] on div "Use network devices Send receipt to: QZ Status: Connected EPSON-BEN-KING Choose…" at bounding box center [265, 45] width 126 height 25
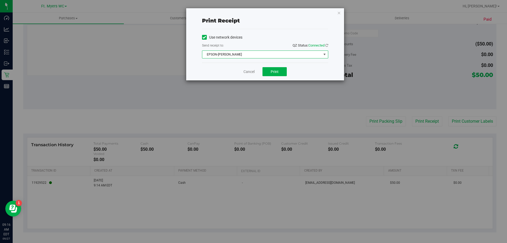
click at [248, 54] on span "EPSON-BEN-KING" at bounding box center [261, 54] width 119 height 7
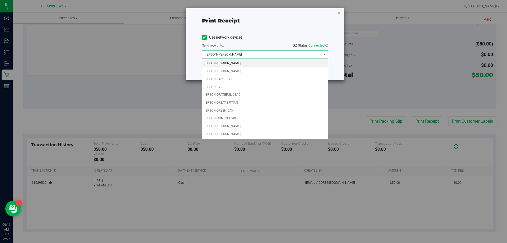
drag, startPoint x: 258, startPoint y: 38, endPoint x: 257, endPoint y: 74, distance: 36.2
click at [258, 38] on div "Use network devices" at bounding box center [265, 37] width 126 height 8
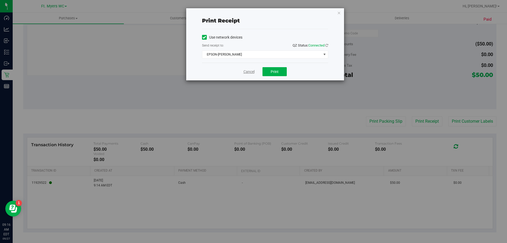
click at [248, 73] on link "Cancel" at bounding box center [249, 72] width 11 height 6
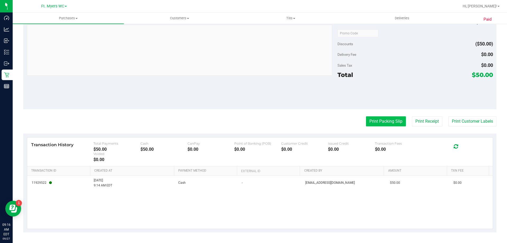
click at [370, 123] on button "Print Packing Slip" at bounding box center [386, 121] width 40 height 10
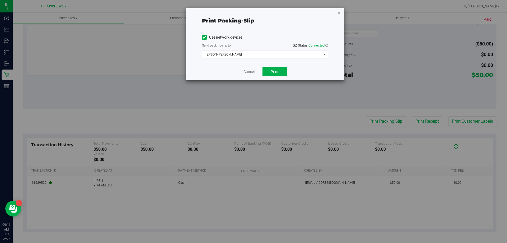
click at [263, 59] on div "Use network devices Send packing-slip to: QZ Status: Connected EPSON-BEN-KING C…" at bounding box center [265, 46] width 126 height 34
click at [263, 54] on span "EPSON-BEN-KING" at bounding box center [261, 54] width 119 height 7
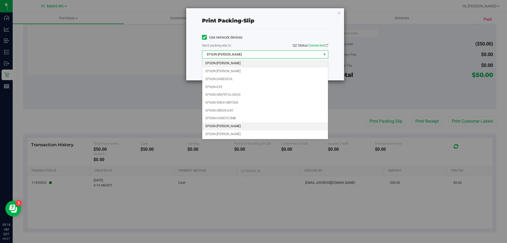
click at [225, 127] on li "EPSON-KATE-RYAN" at bounding box center [265, 126] width 126 height 8
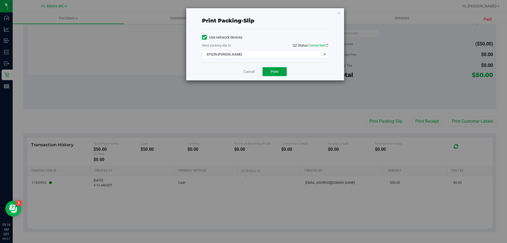
click at [278, 75] on button "Print" at bounding box center [275, 71] width 24 height 9
click at [252, 72] on link "Cancel" at bounding box center [249, 72] width 11 height 6
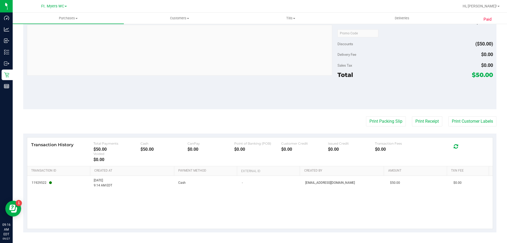
scroll to position [0, 0]
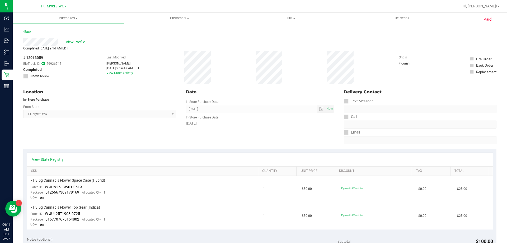
drag, startPoint x: 212, startPoint y: 105, endPoint x: 174, endPoint y: 8, distance: 104.5
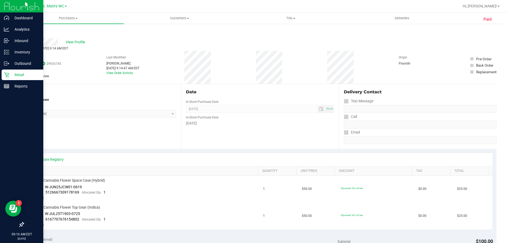
click at [6, 76] on icon at bounding box center [6, 74] width 5 height 5
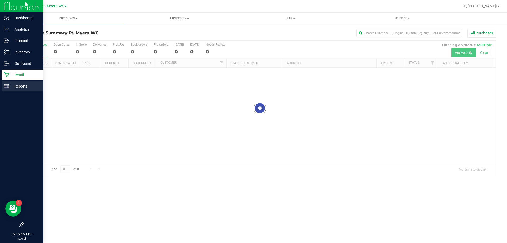
click at [7, 87] on line at bounding box center [6, 87] width 5 height 0
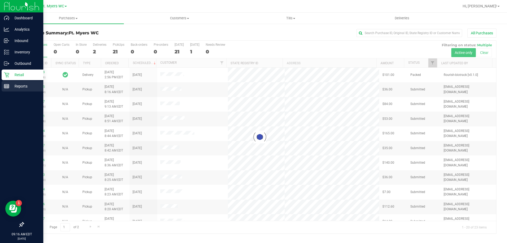
click at [8, 85] on line at bounding box center [6, 85] width 5 height 0
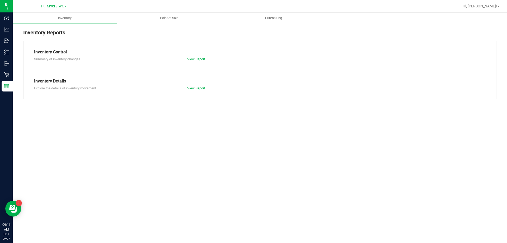
click at [173, 12] on nav "Ft. Myers WC Hi, Richard!" at bounding box center [260, 6] width 495 height 13
click at [175, 16] on uib-tab-heading "Point of Sale" at bounding box center [169, 18] width 104 height 11
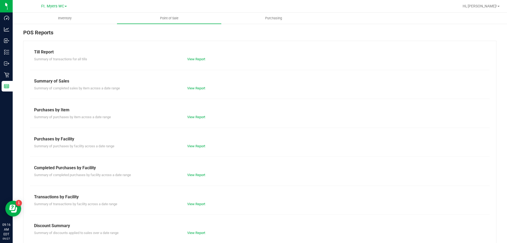
click at [198, 207] on div "Till Report Summary of transactions for all tills View Report Summary of Sales …" at bounding box center [259, 157] width 473 height 232
click at [200, 202] on link "View Report" at bounding box center [196, 204] width 18 height 4
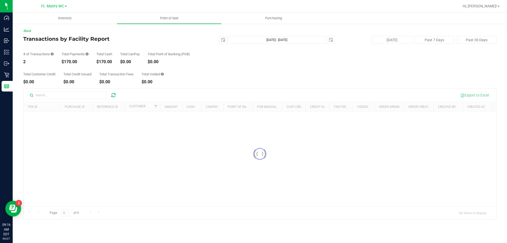
drag, startPoint x: 112, startPoint y: 50, endPoint x: 96, endPoint y: 49, distance: 16.1
click at [94, 46] on div "Back Transactions by Facility Report 2025-09-27 Sep 27, 2025 - Sep 27, 2025 202…" at bounding box center [259, 124] width 473 height 191
click at [96, 49] on div "# of Transactions 2 Total Payments $170.00 Total Cash $170.00 Total CanPay $0.0…" at bounding box center [259, 54] width 473 height 20
drag, startPoint x: 96, startPoint y: 49, endPoint x: 188, endPoint y: 66, distance: 94.2
click at [188, 66] on div "Back Transactions by Facility Report 2025-09-27 Sep 27, 2025 - Sep 27, 2025 202…" at bounding box center [259, 124] width 473 height 191
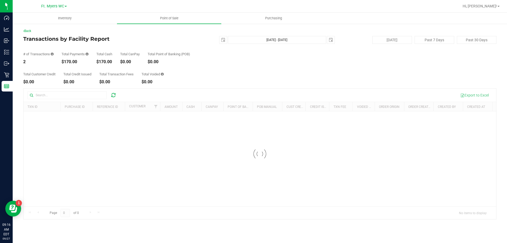
click at [188, 66] on div "Total Customer Credit $0.00 Total Credit Issued $0.00 Total Transaction Fees $0…" at bounding box center [259, 74] width 473 height 20
click at [196, 64] on div "Total Customer Credit $0.00 Total Credit Issued $0.00 Total Transaction Fees $0…" at bounding box center [259, 74] width 473 height 20
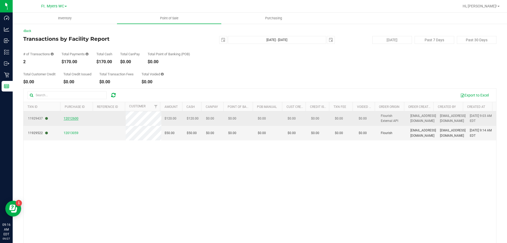
click at [72, 119] on span "12012600" at bounding box center [71, 119] width 15 height 4
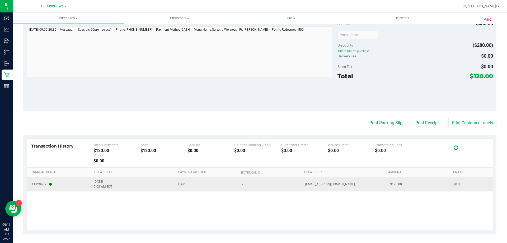
scroll to position [192, 0]
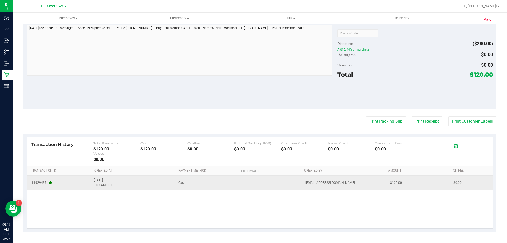
drag, startPoint x: 241, startPoint y: 66, endPoint x: 253, endPoint y: 182, distance: 116.6
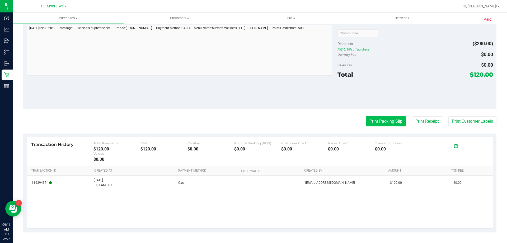
click at [393, 125] on button "Print Packing Slip" at bounding box center [386, 121] width 40 height 10
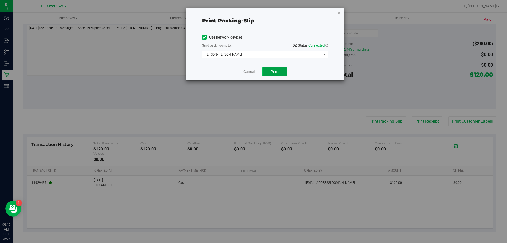
click at [267, 75] on button "Print" at bounding box center [275, 71] width 24 height 9
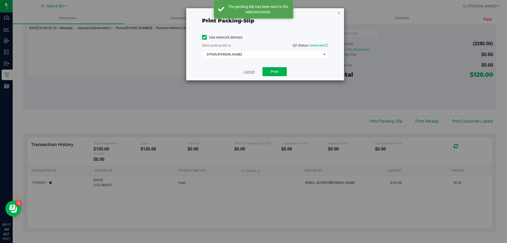
click at [248, 72] on link "Cancel" at bounding box center [249, 72] width 11 height 6
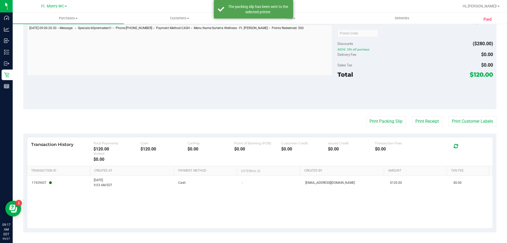
scroll to position [0, 0]
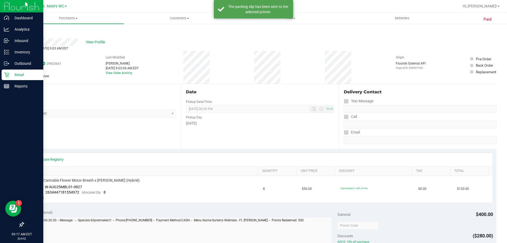
drag, startPoint x: 199, startPoint y: 217, endPoint x: 0, endPoint y: 75, distance: 244.0
click at [12, 86] on p "Reports" at bounding box center [25, 86] width 32 height 6
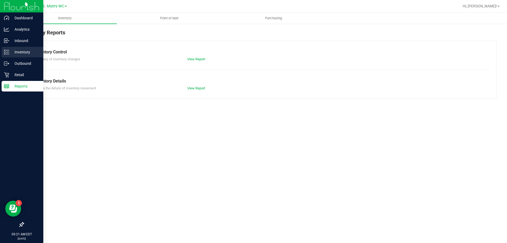
click at [26, 52] on p "Inventory" at bounding box center [25, 52] width 32 height 6
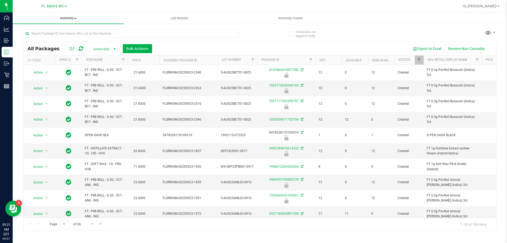
click at [73, 19] on span "Inventory" at bounding box center [68, 18] width 111 height 5
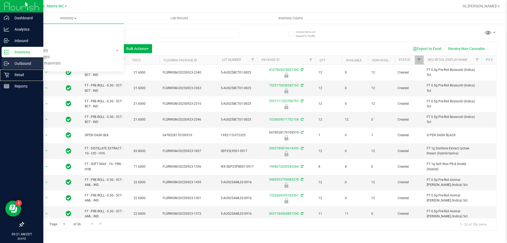
click at [8, 71] on div "Retail" at bounding box center [23, 74] width 42 height 11
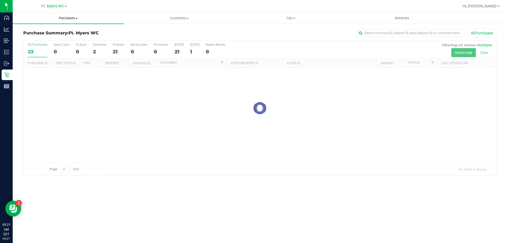
click at [60, 22] on uib-tab-heading "Purchases Summary of purchases Fulfillment All purchases" at bounding box center [68, 18] width 111 height 11
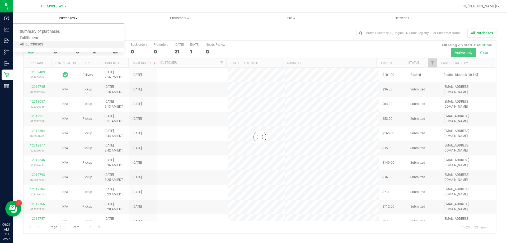
click at [64, 41] on li "All purchases" at bounding box center [68, 44] width 111 height 6
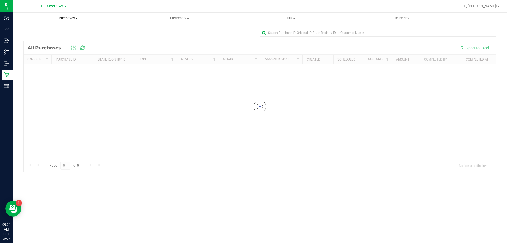
click at [72, 20] on span "Purchases" at bounding box center [68, 18] width 111 height 5
click at [63, 36] on li "Fulfillment" at bounding box center [68, 38] width 111 height 6
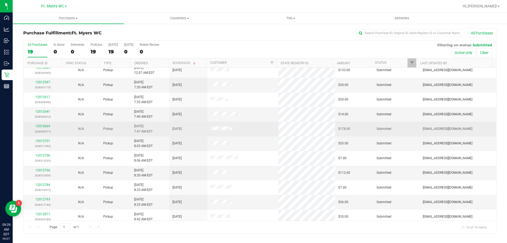
scroll to position [81, 0]
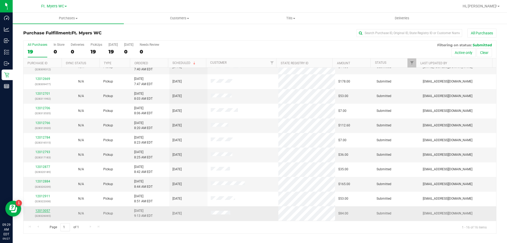
click at [47, 211] on link "12013057" at bounding box center [42, 211] width 15 height 4
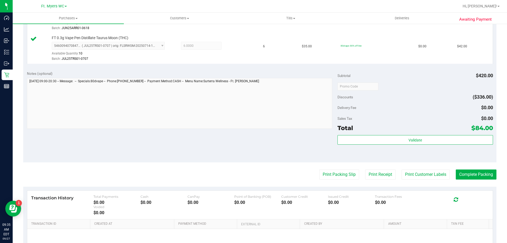
scroll to position [281, 0]
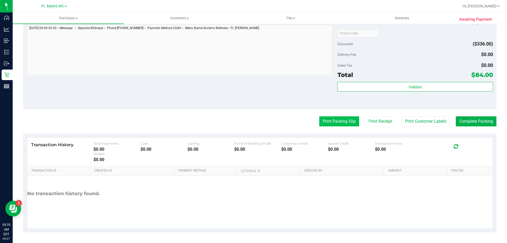
click at [340, 125] on button "Print Packing Slip" at bounding box center [339, 121] width 40 height 10
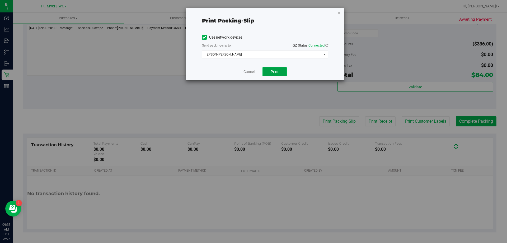
click at [274, 70] on span "Print" at bounding box center [275, 71] width 8 height 4
click at [244, 76] on div "Cancel Print" at bounding box center [265, 72] width 126 height 18
click at [249, 70] on link "Cancel" at bounding box center [249, 72] width 11 height 6
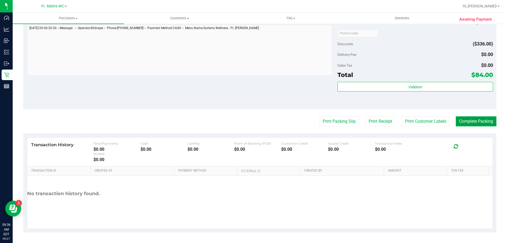
click at [462, 117] on button "Complete Packing" at bounding box center [476, 121] width 41 height 10
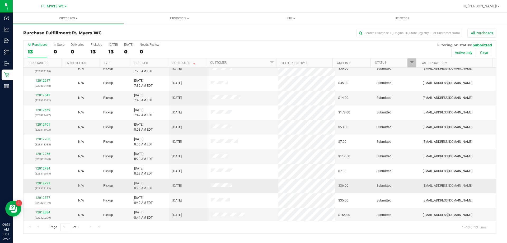
scroll to position [37, 0]
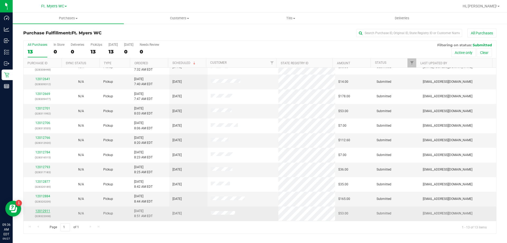
click at [49, 212] on link "12012911" at bounding box center [42, 211] width 15 height 4
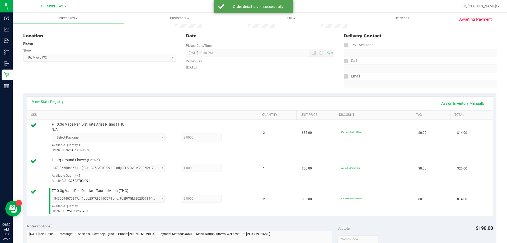
scroll to position [106, 0]
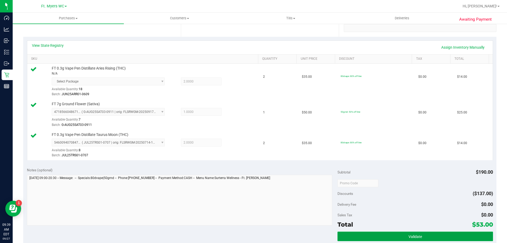
click at [448, 239] on button "Validate" at bounding box center [415, 236] width 155 height 10
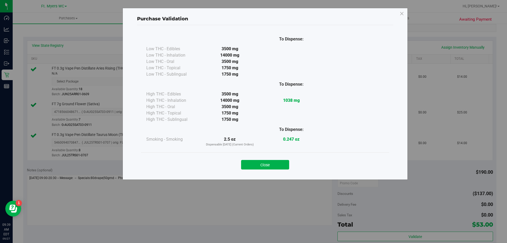
click at [257, 171] on div "Close" at bounding box center [265, 162] width 248 height 21
click at [259, 168] on button "Close" at bounding box center [265, 165] width 48 height 10
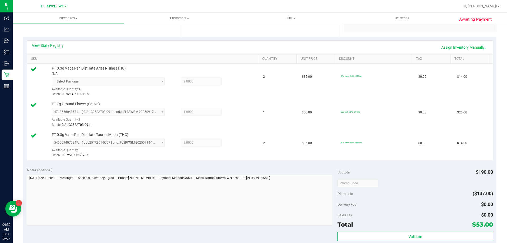
scroll to position [238, 0]
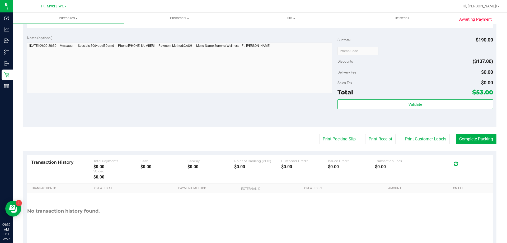
click at [334, 144] on purchase-details "Back Edit Purchase Cancel Purchase View Profile # 12012911 BioTrack ID: - Submi…" at bounding box center [259, 20] width 473 height 459
click at [333, 140] on button "Print Packing Slip" at bounding box center [339, 139] width 40 height 10
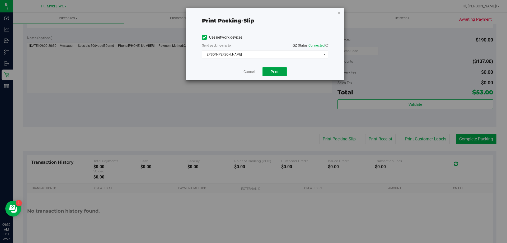
click at [282, 71] on button "Print" at bounding box center [275, 71] width 24 height 9
click at [253, 72] on link "Cancel" at bounding box center [249, 72] width 11 height 6
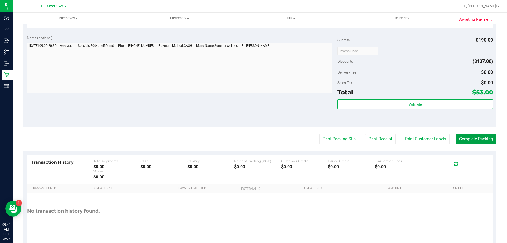
click at [471, 138] on button "Complete Packing" at bounding box center [476, 139] width 41 height 10
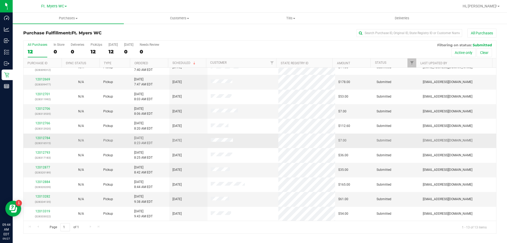
scroll to position [37, 0]
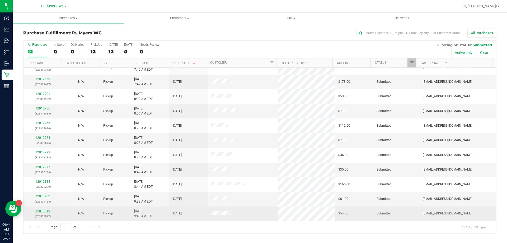
click at [46, 209] on link "12013319" at bounding box center [42, 211] width 15 height 4
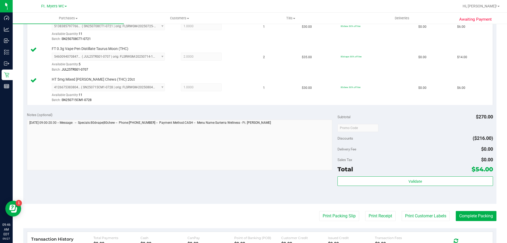
scroll to position [264, 0]
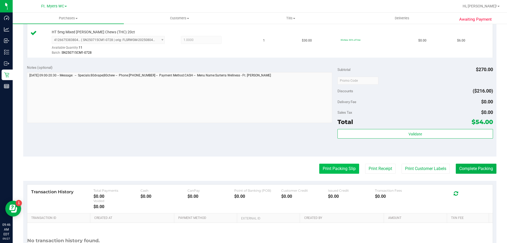
click at [352, 167] on button "Print Packing Slip" at bounding box center [339, 169] width 40 height 10
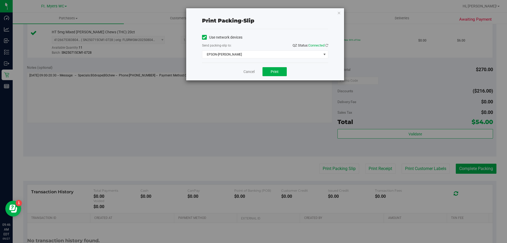
click at [274, 67] on div "Cancel Print" at bounding box center [265, 72] width 126 height 18
click at [274, 69] on span "Print" at bounding box center [275, 71] width 8 height 4
click at [247, 71] on link "Cancel" at bounding box center [249, 72] width 11 height 6
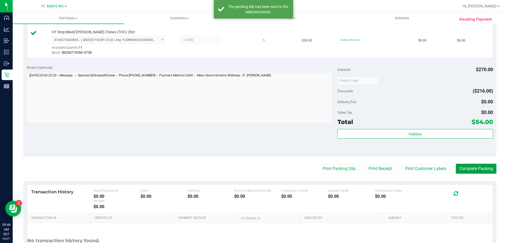
click at [485, 171] on button "Complete Packing" at bounding box center [476, 169] width 41 height 10
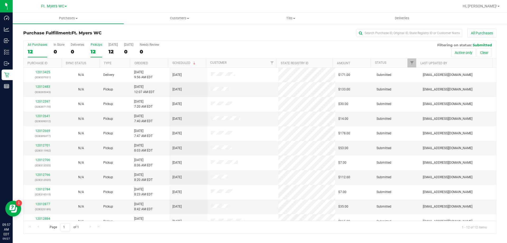
click at [92, 46] on div "PickUps" at bounding box center [97, 45] width 12 height 4
click at [0, 0] on input "PickUps 12" at bounding box center [0, 0] width 0 height 0
click at [401, 16] on span "Deliveries" at bounding box center [402, 18] width 29 height 5
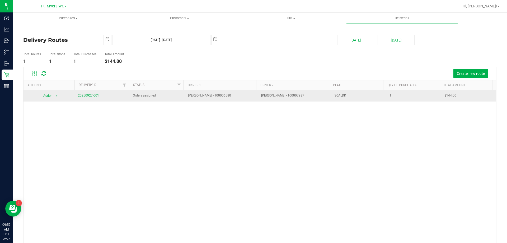
click at [91, 96] on link "20250927-001" at bounding box center [88, 96] width 21 height 4
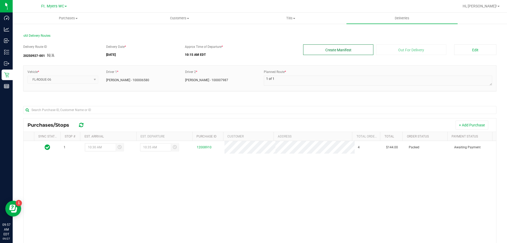
click at [326, 50] on button "Create Manifest" at bounding box center [338, 49] width 70 height 11
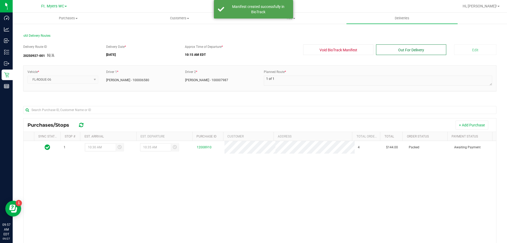
click at [429, 52] on button "Out For Delivery" at bounding box center [411, 49] width 70 height 11
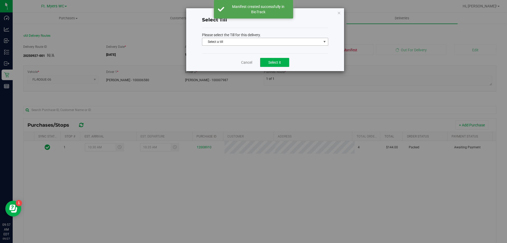
click at [280, 36] on p "Please select the Till for this delivery." at bounding box center [265, 35] width 126 height 6
click at [281, 43] on span "Select a till" at bounding box center [261, 41] width 119 height 7
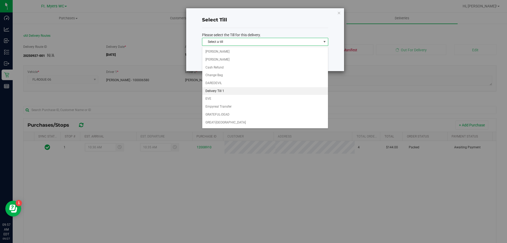
click at [230, 92] on li "Delivery Till 1" at bounding box center [265, 91] width 126 height 8
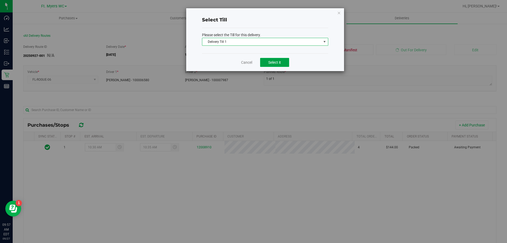
click at [280, 58] on button "Select it" at bounding box center [274, 62] width 29 height 9
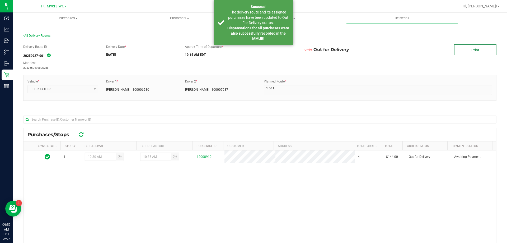
click at [475, 51] on link "Print" at bounding box center [475, 49] width 42 height 11
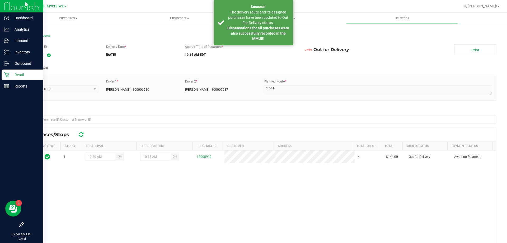
click at [8, 79] on div "Retail" at bounding box center [23, 74] width 42 height 11
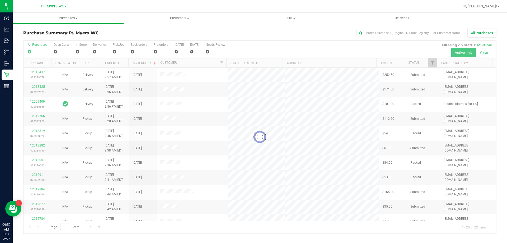
click at [115, 36] on div "Purchase Summary: Ft. Myers WC All Purchases" at bounding box center [259, 35] width 473 height 12
click at [121, 46] on div at bounding box center [260, 137] width 473 height 193
click at [117, 48] on div at bounding box center [260, 137] width 473 height 193
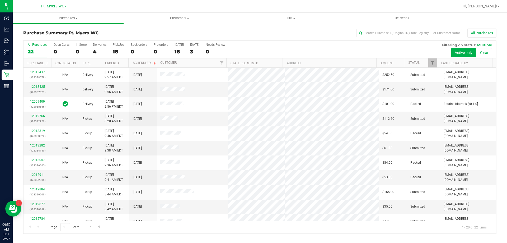
click at [117, 48] on label "PickUps 18" at bounding box center [119, 50] width 12 height 15
click at [0, 0] on input "PickUps 18" at bounding box center [0, 0] width 0 height 0
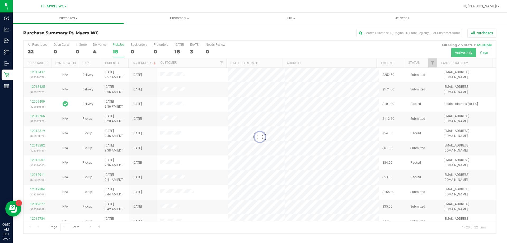
click at [117, 48] on div at bounding box center [260, 137] width 473 height 193
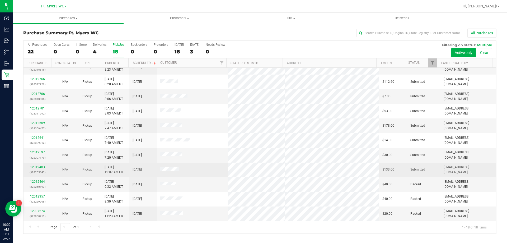
drag, startPoint x: 120, startPoint y: 91, endPoint x: 121, endPoint y: 174, distance: 83.0
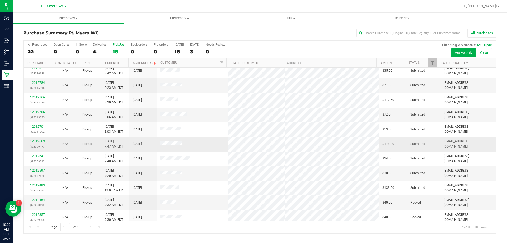
scroll to position [84, 0]
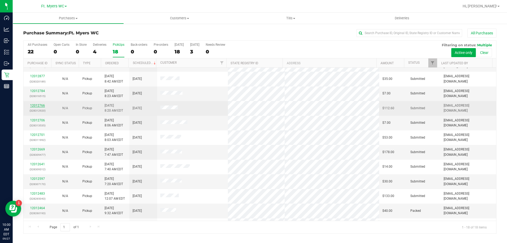
click at [41, 104] on link "12012766" at bounding box center [37, 106] width 15 height 4
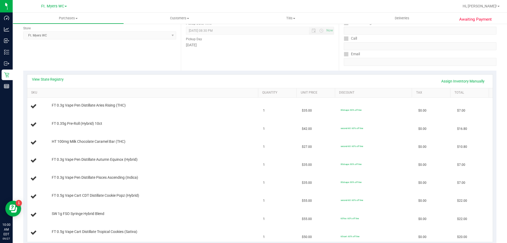
scroll to position [79, 0]
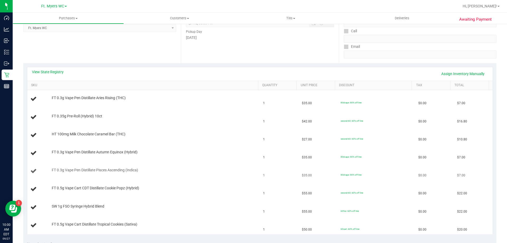
click at [233, 166] on td "FT 0.3g Vape Pen Distillate Pisces Ascending (Indica)" at bounding box center [143, 171] width 233 height 18
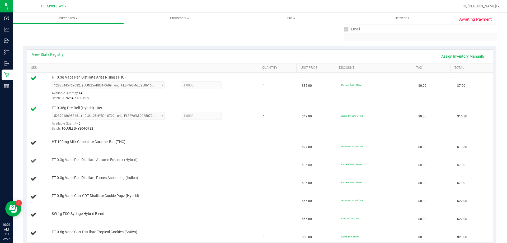
scroll to position [106, 0]
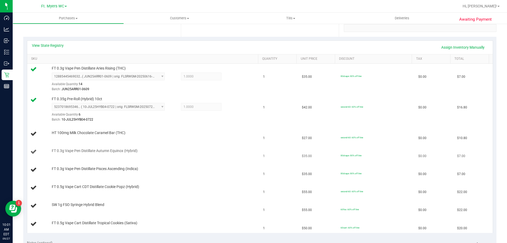
click at [229, 152] on div "FT 0.3g Vape Pen Distillate Autumn Equinox (Hybrid)" at bounding box center [152, 150] width 207 height 5
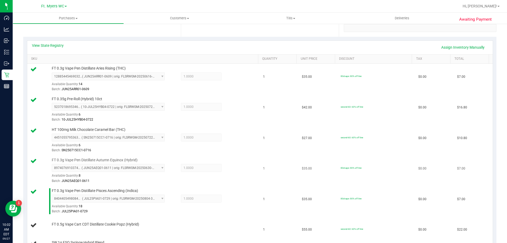
scroll to position [185, 0]
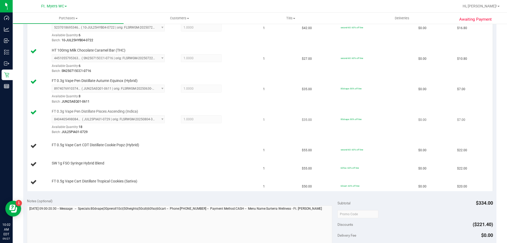
click at [238, 118] on div "8404405498084648 ( JUL25PIA01-0729 | orig: FLSRWGM-20250804-3056 ) 840440549808…" at bounding box center [154, 124] width 204 height 19
click at [181, 181] on div "FT 0.5g Vape Cart Distillate Tropical Cookies (Sativa)" at bounding box center [152, 181] width 207 height 5
click at [184, 177] on td "FT 0.5g Vape Cart Distillate Tropical Cookies (Sativa)" at bounding box center [143, 182] width 233 height 18
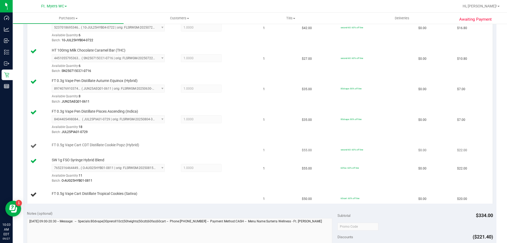
click at [197, 149] on div "FT 0.5g Vape Cart CDT Distillate Cookie Popz (Hybrid)" at bounding box center [143, 145] width 227 height 7
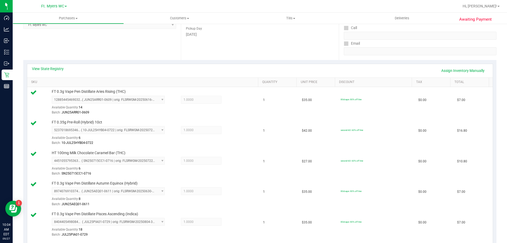
scroll to position [132, 0]
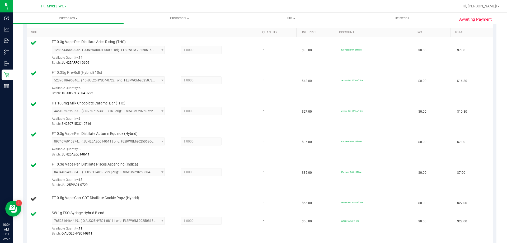
click at [260, 81] on td "1" at bounding box center [279, 83] width 39 height 31
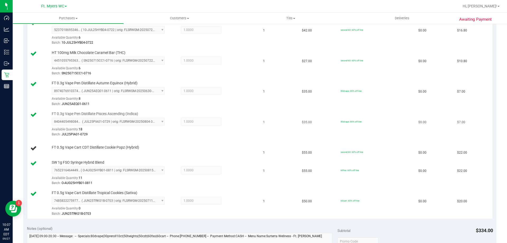
scroll to position [211, 0]
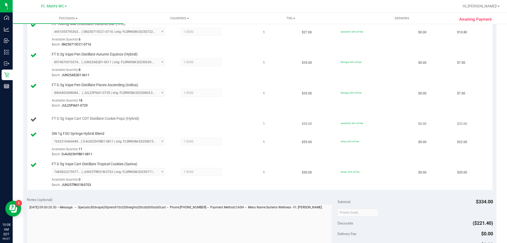
click at [193, 117] on div "FT 0.5g Vape Cart CDT Distillate Cookie Popz (Hybrid)" at bounding box center [152, 118] width 207 height 5
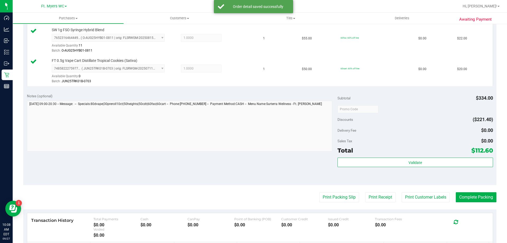
scroll to position [370, 0]
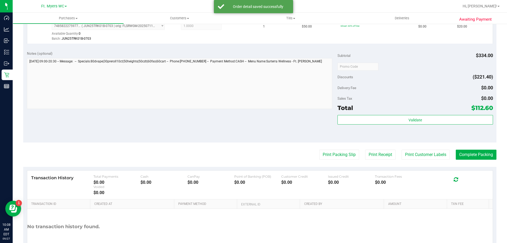
click at [406, 110] on div "Total $112.60" at bounding box center [415, 108] width 155 height 10
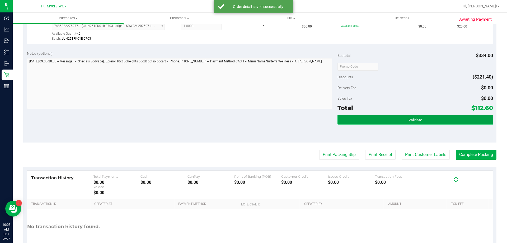
click at [410, 117] on button "Validate" at bounding box center [415, 120] width 155 height 10
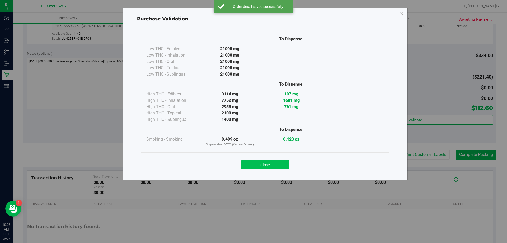
click at [287, 161] on button "Close" at bounding box center [265, 165] width 48 height 10
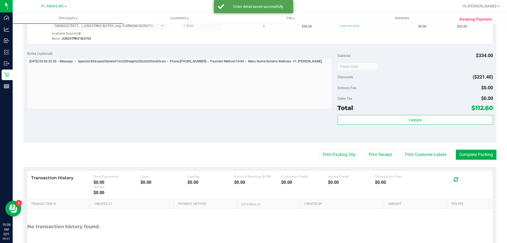
click at [342, 155] on button "Print Packing Slip" at bounding box center [339, 155] width 40 height 10
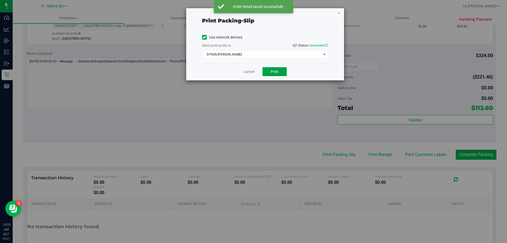
click at [280, 70] on button "Print" at bounding box center [275, 71] width 24 height 9
click at [243, 73] on div "Cancel Print" at bounding box center [265, 72] width 126 height 18
click at [254, 71] on link "Cancel" at bounding box center [249, 72] width 11 height 6
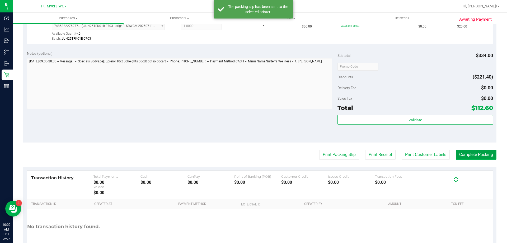
click at [459, 151] on button "Complete Packing" at bounding box center [476, 155] width 41 height 10
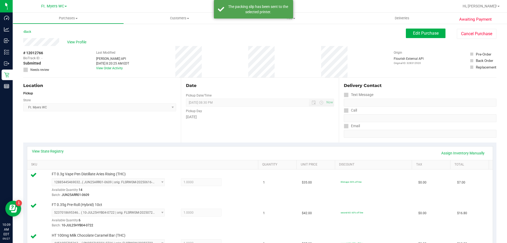
drag, startPoint x: 290, startPoint y: 119, endPoint x: 249, endPoint y: 44, distance: 85.7
click at [248, 44] on div "View Profile" at bounding box center [214, 42] width 383 height 8
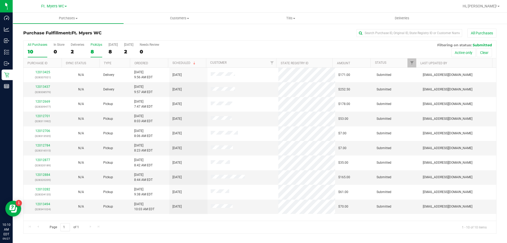
click at [93, 46] on div "PickUps" at bounding box center [97, 45] width 12 height 4
click at [0, 0] on input "PickUps 8" at bounding box center [0, 0] width 0 height 0
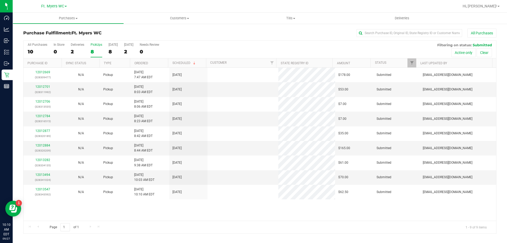
click at [106, 30] on div "Purchase Fulfillment: Ft. Myers WC All Purchases" at bounding box center [259, 35] width 473 height 12
click at [47, 87] on link "12012701" at bounding box center [42, 87] width 15 height 4
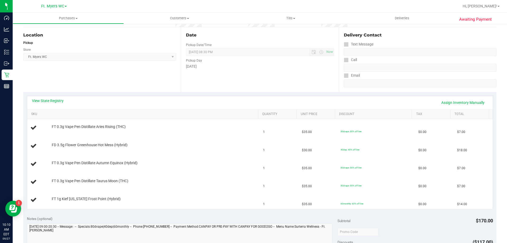
scroll to position [53, 0]
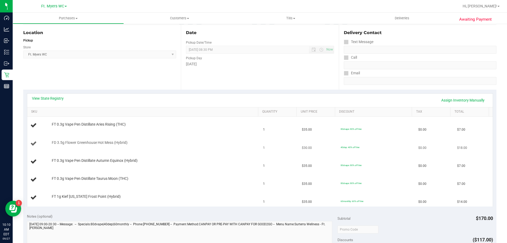
click at [198, 146] on div "FD 3.5g Flower Greenhouse Hot Mess (Hybrid)" at bounding box center [143, 143] width 227 height 7
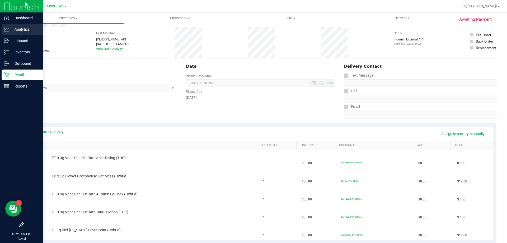
scroll to position [0, 0]
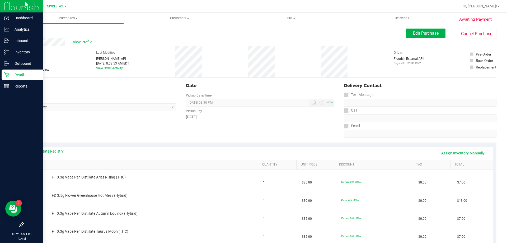
click at [26, 70] on div "Retail" at bounding box center [23, 74] width 42 height 11
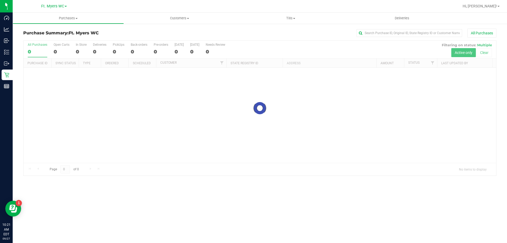
click at [120, 43] on div at bounding box center [260, 108] width 473 height 135
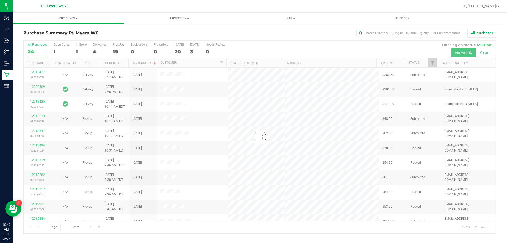
click at [116, 47] on div at bounding box center [260, 137] width 473 height 193
click at [118, 47] on div at bounding box center [260, 137] width 473 height 193
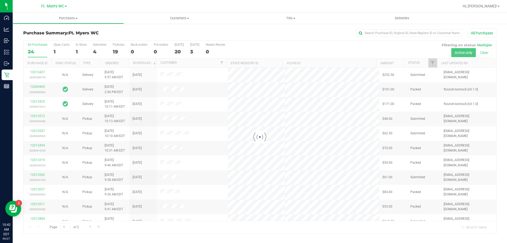
click at [118, 47] on div at bounding box center [260, 137] width 473 height 193
click at [119, 45] on div "PickUps" at bounding box center [119, 45] width 12 height 4
click at [0, 0] on input "PickUps 19" at bounding box center [0, 0] width 0 height 0
click at [119, 45] on div at bounding box center [260, 137] width 473 height 193
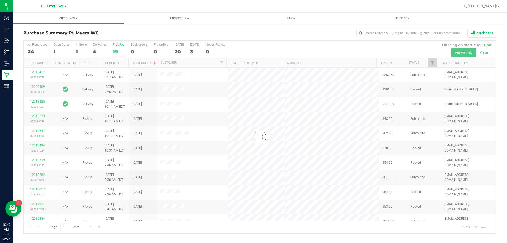
click at [119, 45] on div at bounding box center [260, 137] width 473 height 193
click at [125, 36] on div "Purchase Summary: Ft. Myers WC All Purchases" at bounding box center [259, 35] width 473 height 12
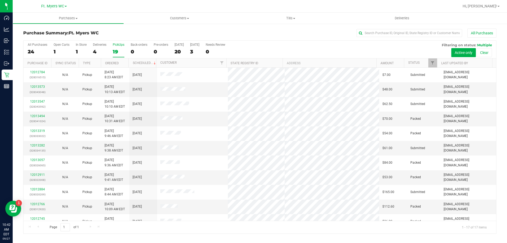
scroll to position [96, 0]
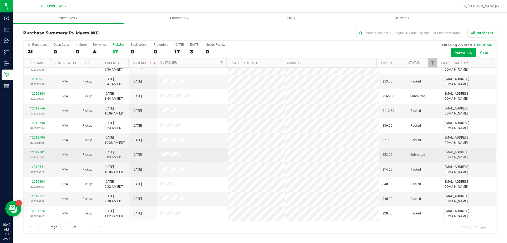
click at [38, 152] on link "12012701" at bounding box center [37, 152] width 15 height 4
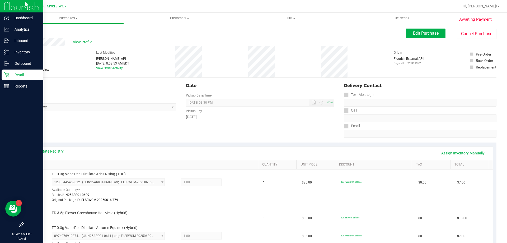
click at [10, 77] on p "Retail" at bounding box center [25, 75] width 32 height 6
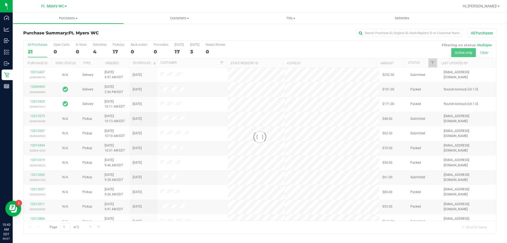
click at [112, 47] on div at bounding box center [260, 137] width 473 height 193
click at [115, 45] on div at bounding box center [260, 137] width 473 height 193
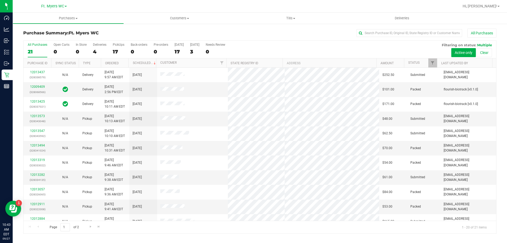
click at [115, 45] on div "PickUps" at bounding box center [119, 45] width 12 height 4
click at [0, 0] on input "PickUps 17" at bounding box center [0, 0] width 0 height 0
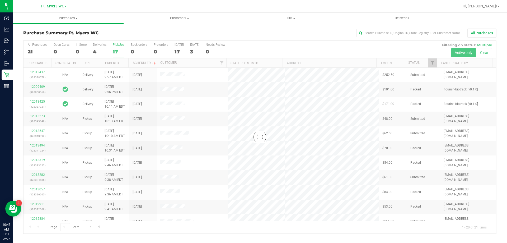
click at [115, 45] on div at bounding box center [260, 137] width 473 height 193
click at [116, 38] on div "Purchase Summary: Ft. Myers WC All Purchases" at bounding box center [259, 35] width 473 height 12
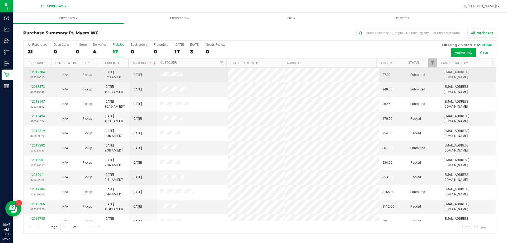
click at [38, 73] on link "12012784" at bounding box center [37, 72] width 15 height 4
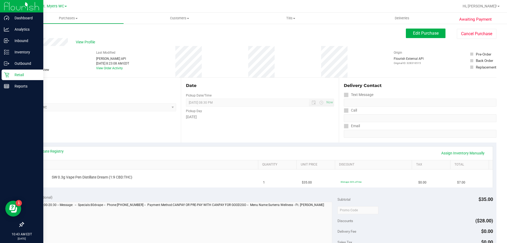
click at [24, 73] on p "Retail" at bounding box center [25, 75] width 32 height 6
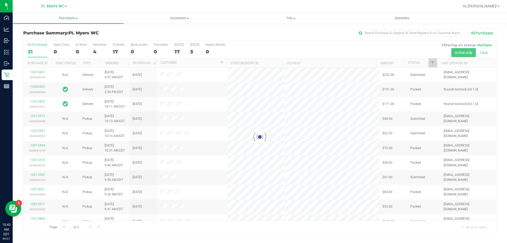
click at [118, 45] on div at bounding box center [260, 137] width 473 height 193
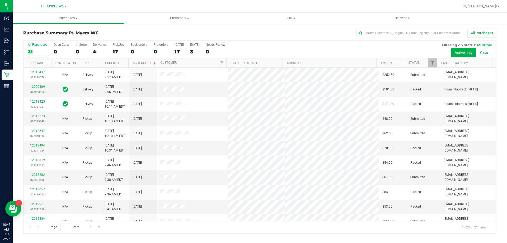
click at [118, 46] on div "PickUps" at bounding box center [119, 45] width 12 height 4
click at [0, 0] on input "PickUps 17" at bounding box center [0, 0] width 0 height 0
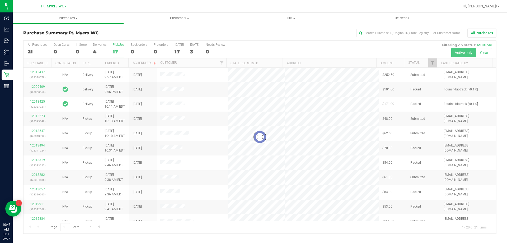
click at [122, 41] on div at bounding box center [260, 137] width 473 height 193
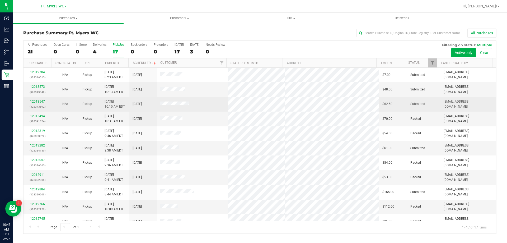
click at [35, 105] on p "(328343592)" at bounding box center [37, 106] width 21 height 5
click at [35, 101] on link "12013547" at bounding box center [37, 102] width 15 height 4
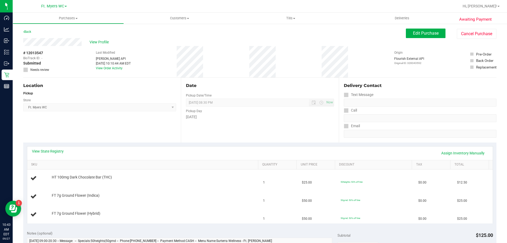
click at [47, 125] on div "Location Pickup Store Ft. Myers WC Select Store Bonita Springs WC Boynton Beach…" at bounding box center [102, 110] width 158 height 65
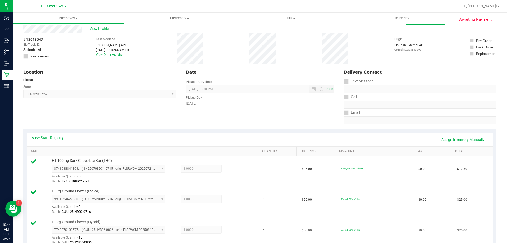
scroll to position [79, 0]
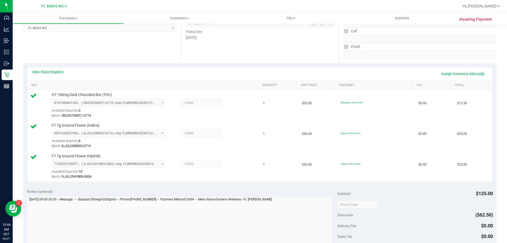
click at [165, 49] on div "Location Pickup Store Ft. Myers WC Select Store Bonita Springs WC Boynton Beach…" at bounding box center [102, 30] width 158 height 65
